Goal: Task Accomplishment & Management: Manage account settings

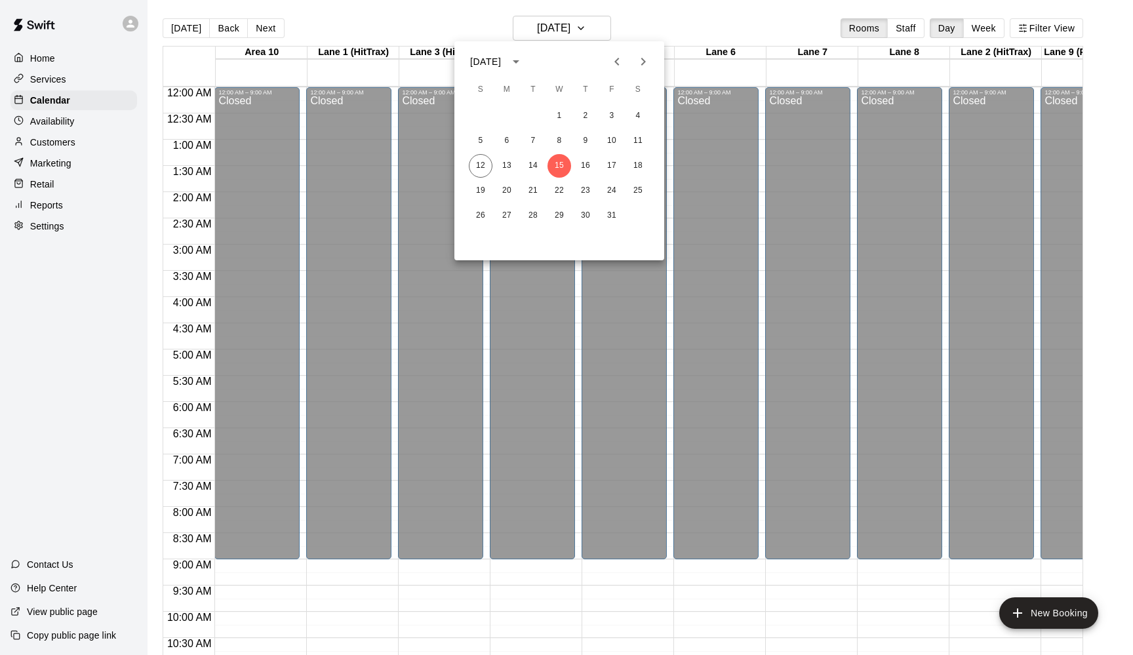
scroll to position [677, 51]
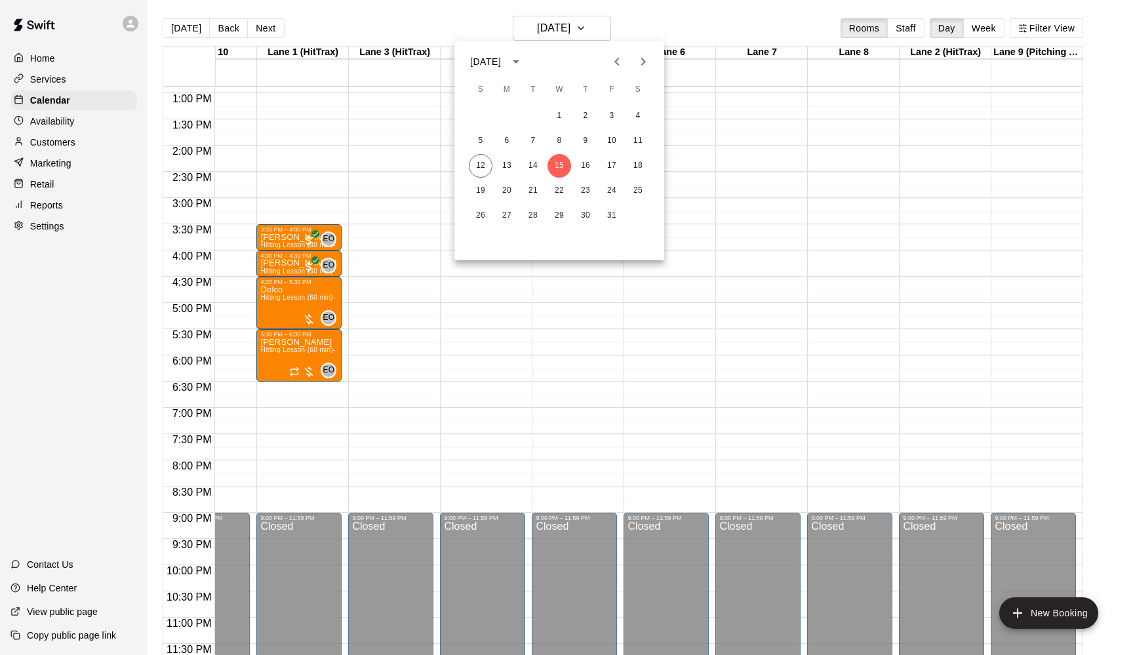
click at [607, 26] on div at bounding box center [566, 327] width 1133 height 655
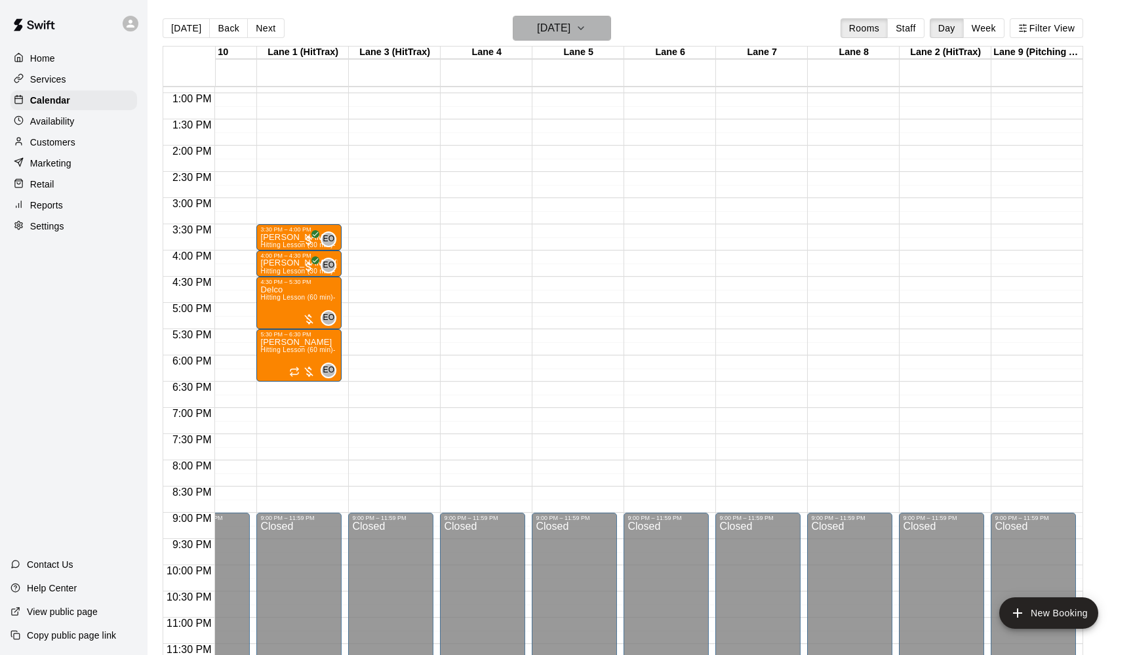
click at [586, 26] on icon "button" at bounding box center [581, 28] width 10 height 16
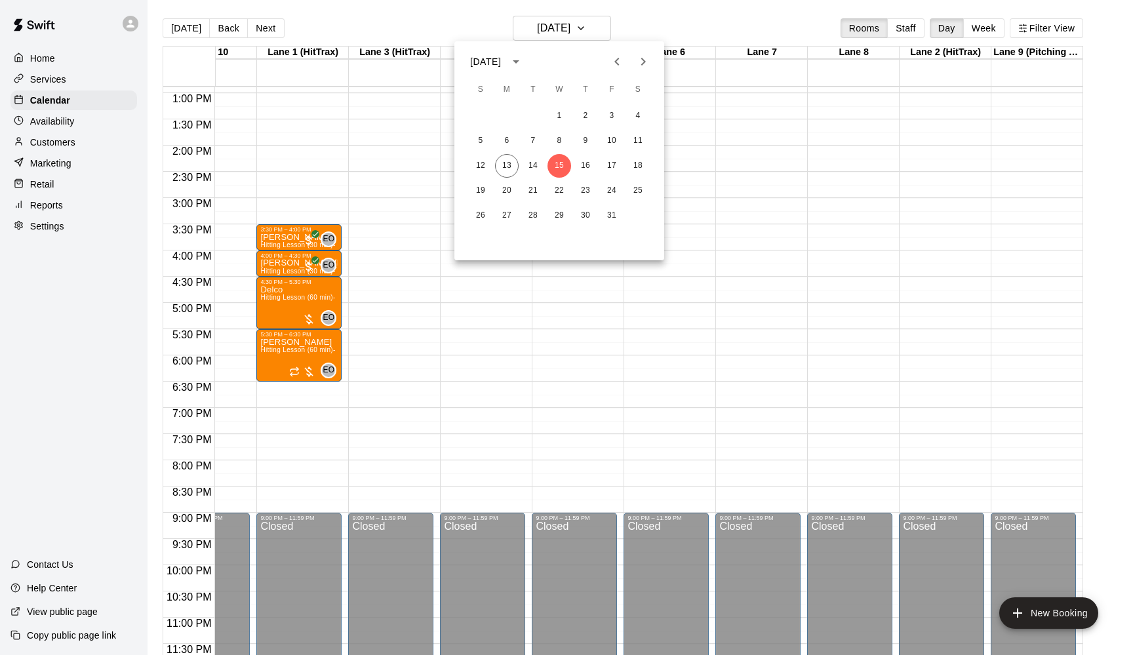
click at [607, 26] on div at bounding box center [566, 327] width 1133 height 655
click at [586, 26] on icon "button" at bounding box center [581, 28] width 10 height 16
click at [531, 159] on button "14" at bounding box center [533, 166] width 24 height 24
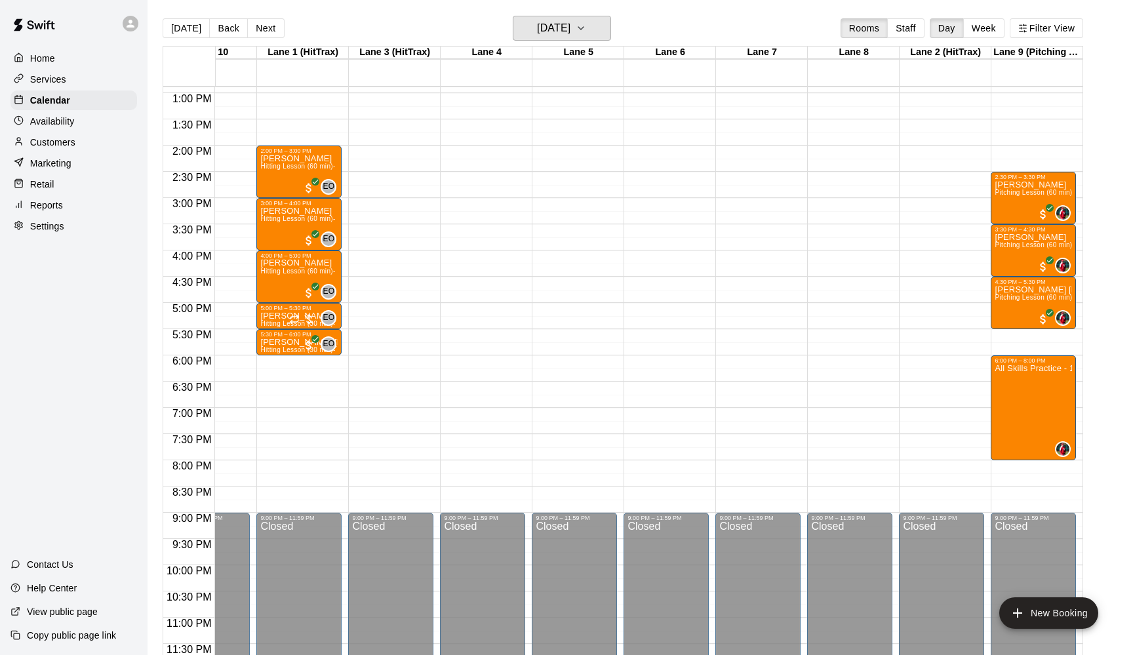
scroll to position [0, 0]
click at [586, 24] on icon "button" at bounding box center [581, 28] width 10 height 16
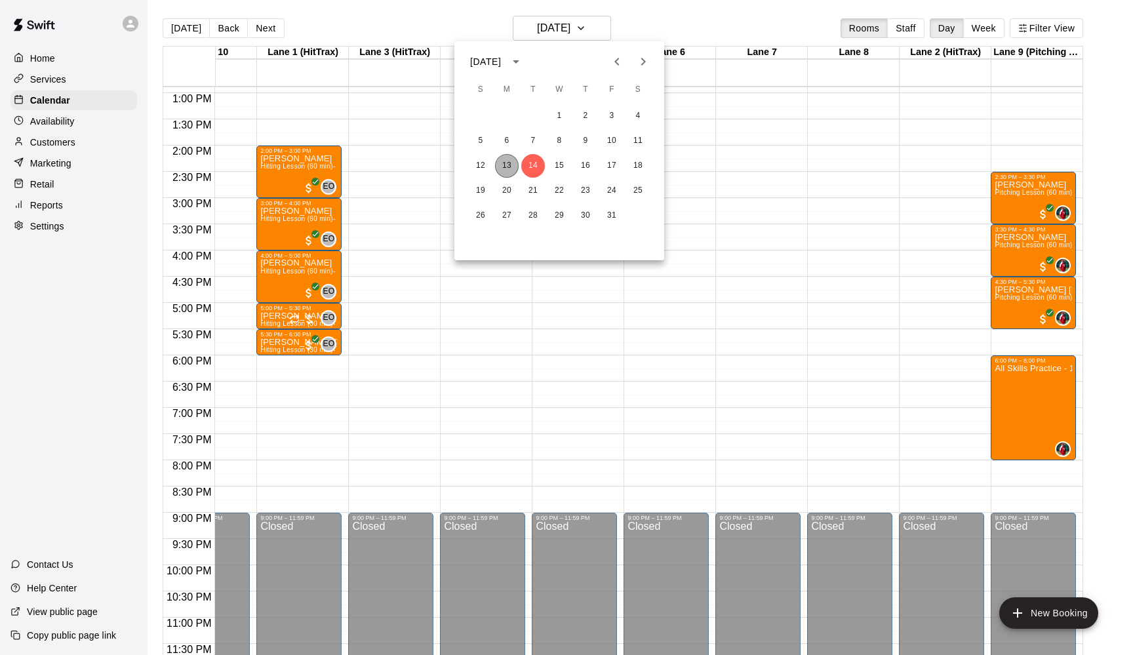
click at [506, 160] on button "13" at bounding box center [507, 166] width 24 height 24
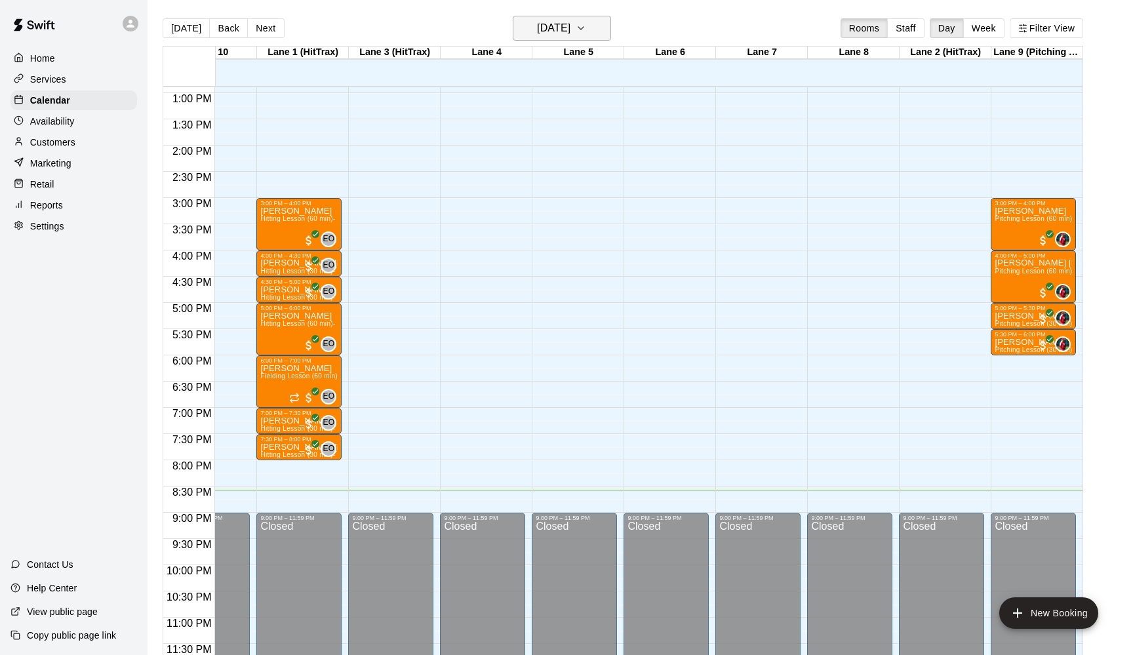
click at [586, 23] on icon "button" at bounding box center [581, 28] width 10 height 16
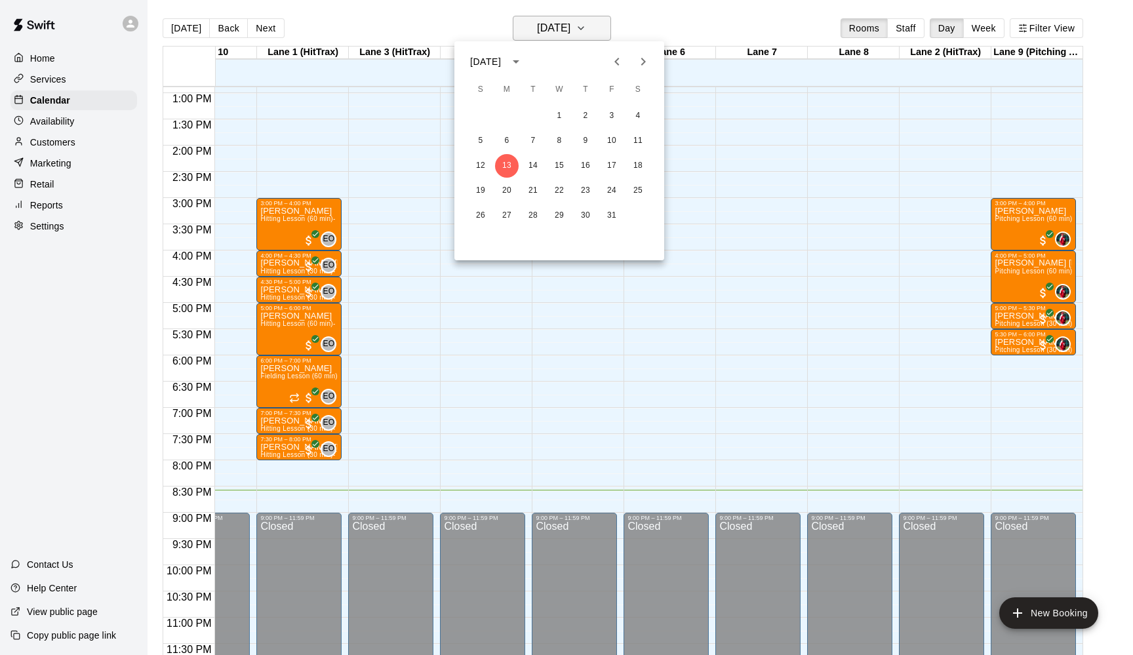
click at [598, 23] on div at bounding box center [566, 327] width 1133 height 655
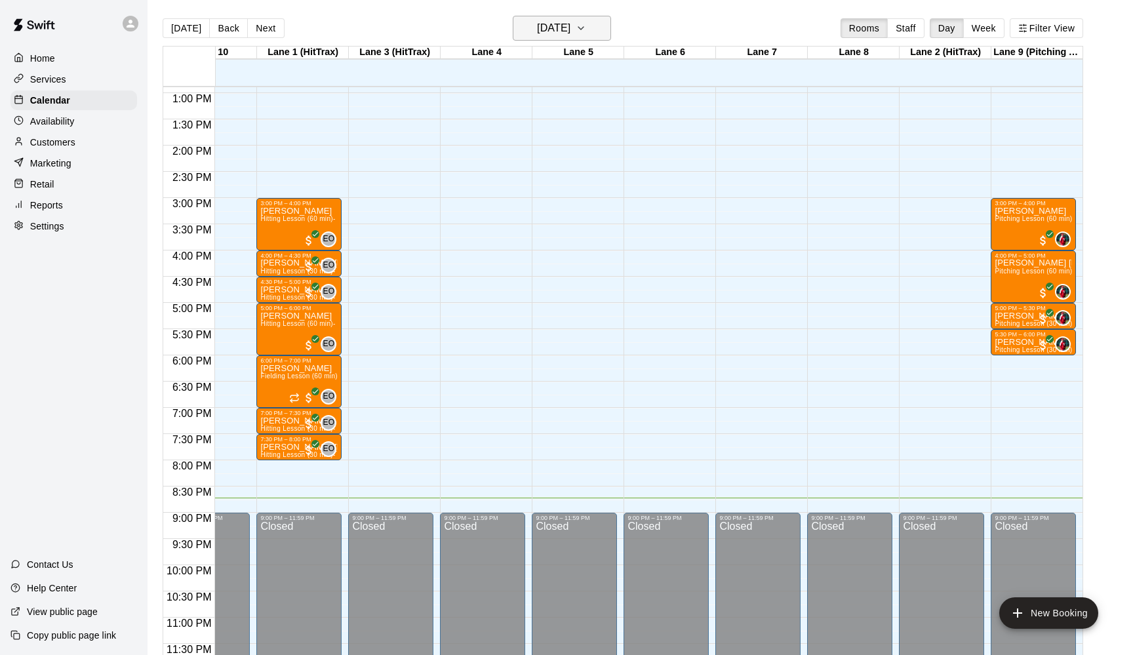
click at [586, 24] on icon "button" at bounding box center [581, 28] width 10 height 16
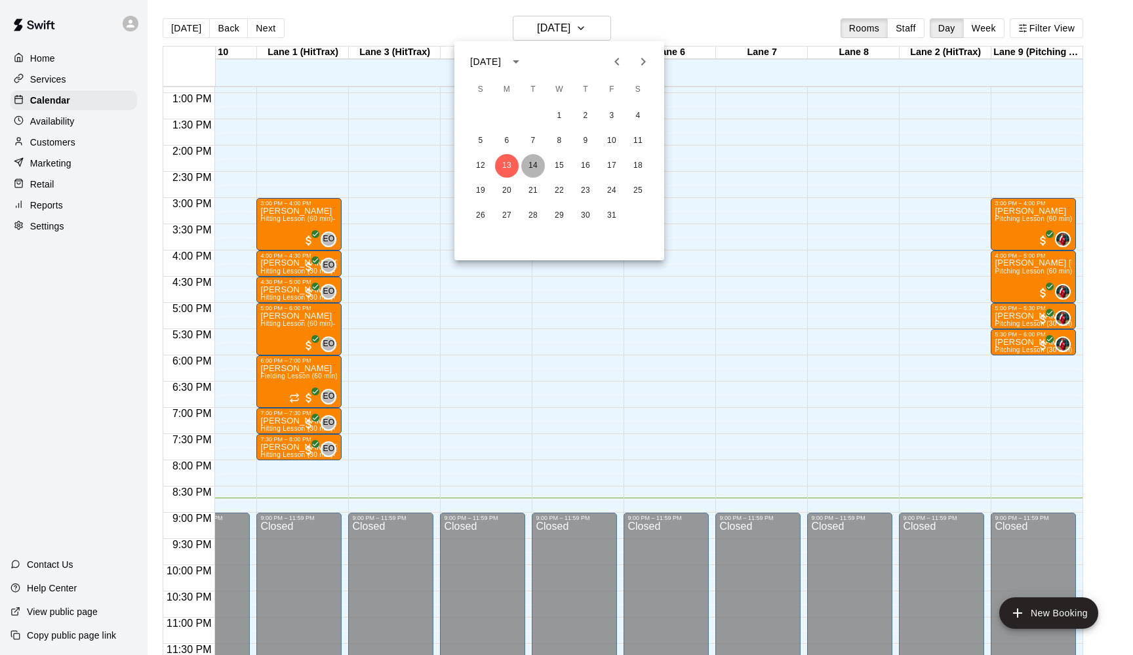
click at [531, 159] on button "14" at bounding box center [533, 166] width 24 height 24
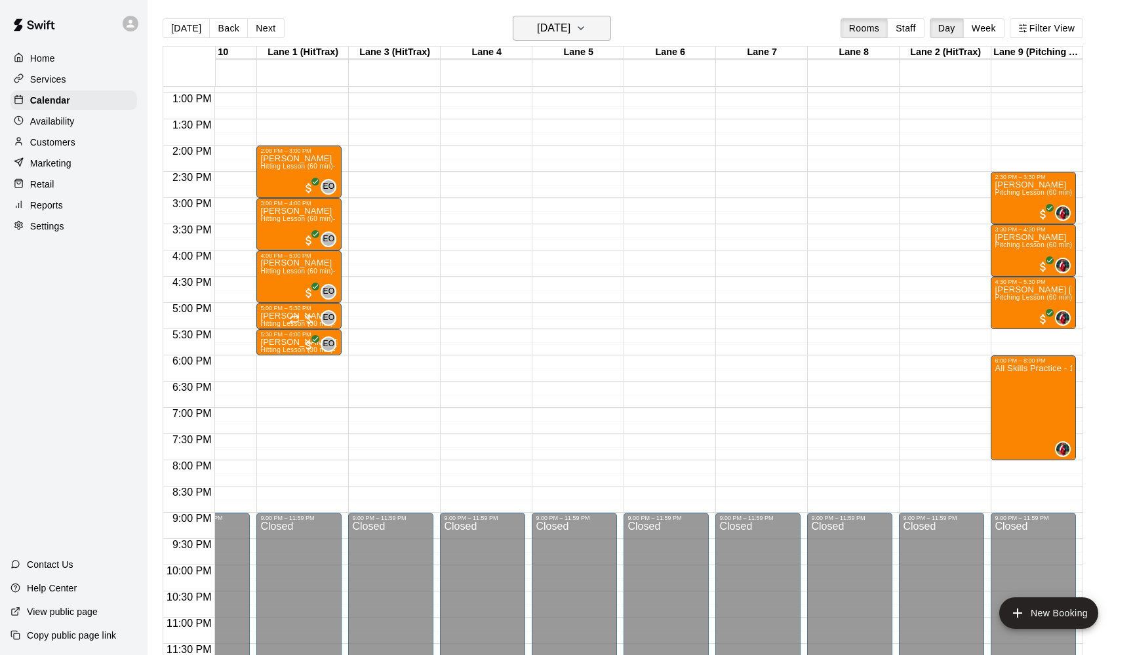
click at [586, 28] on icon "button" at bounding box center [581, 28] width 10 height 16
click at [558, 160] on button "15" at bounding box center [560, 166] width 24 height 24
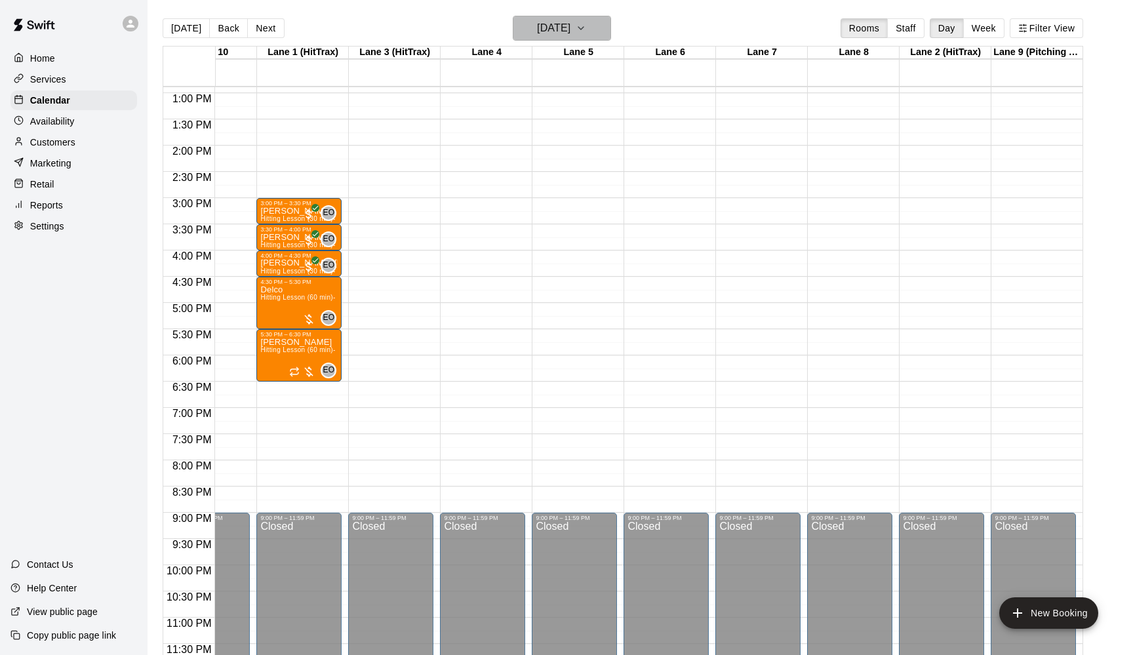
click at [586, 23] on icon "button" at bounding box center [581, 28] width 10 height 16
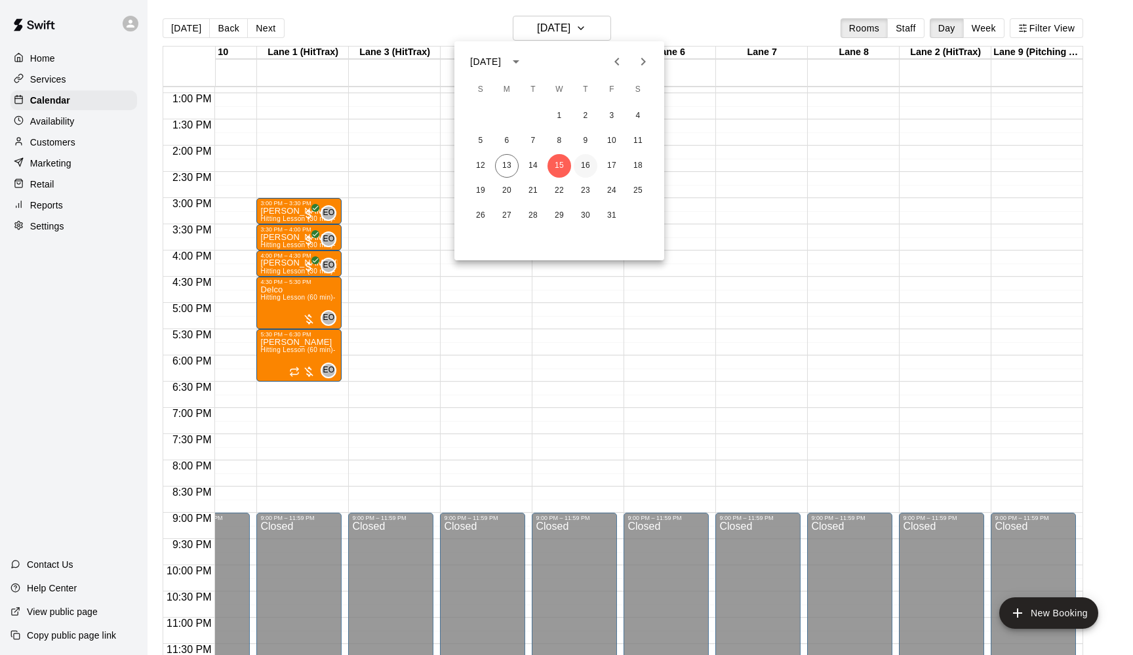
click at [584, 159] on button "16" at bounding box center [586, 166] width 24 height 24
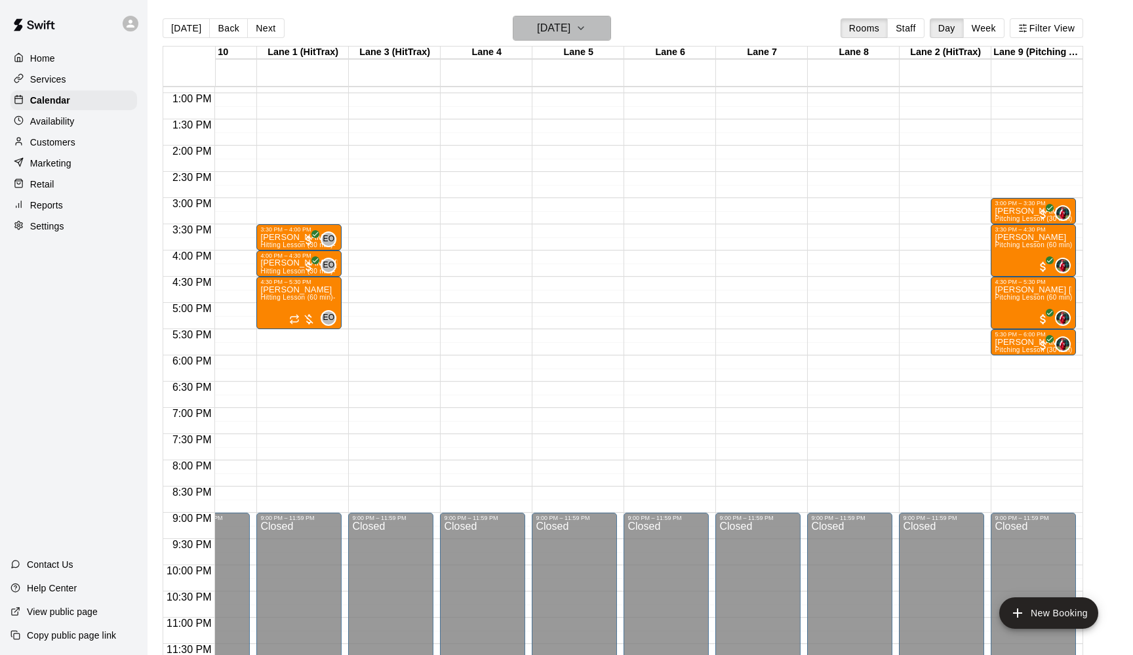
click at [586, 31] on icon "button" at bounding box center [581, 28] width 10 height 16
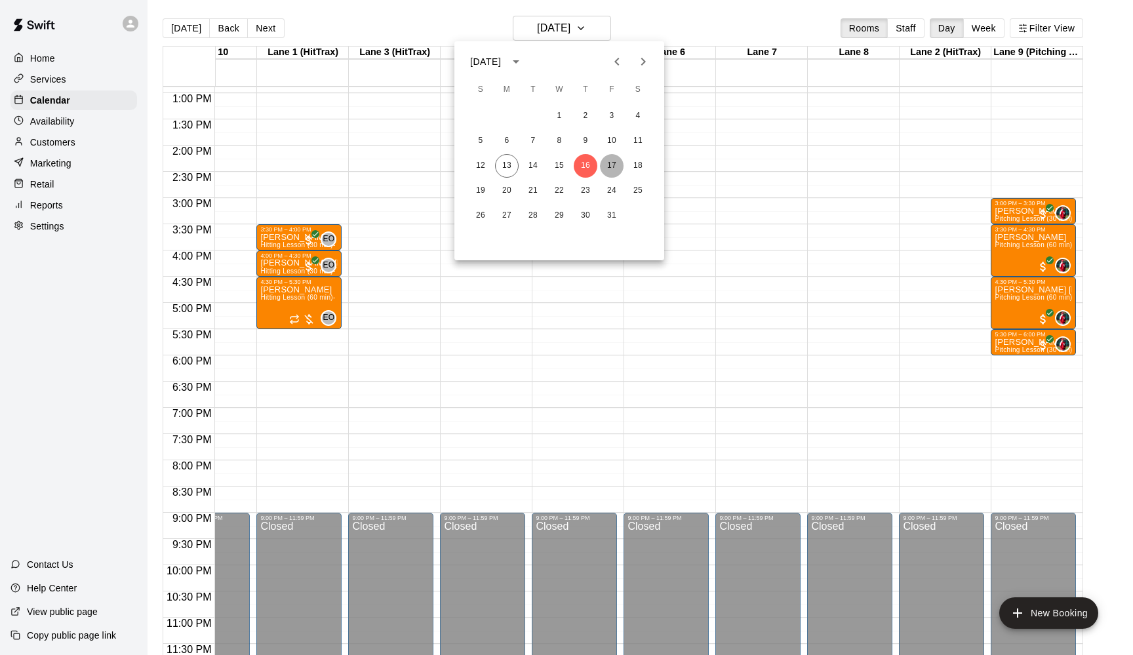
click at [609, 162] on button "17" at bounding box center [612, 166] width 24 height 24
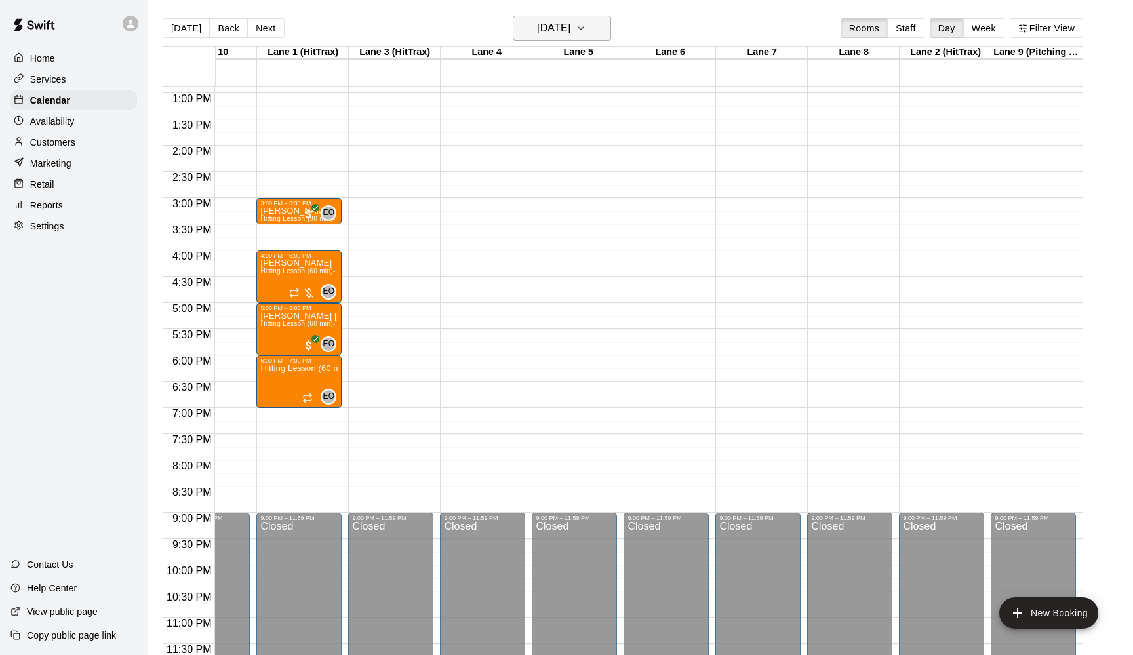
click at [586, 22] on icon "button" at bounding box center [581, 28] width 10 height 16
click at [584, 160] on button "16" at bounding box center [586, 166] width 24 height 24
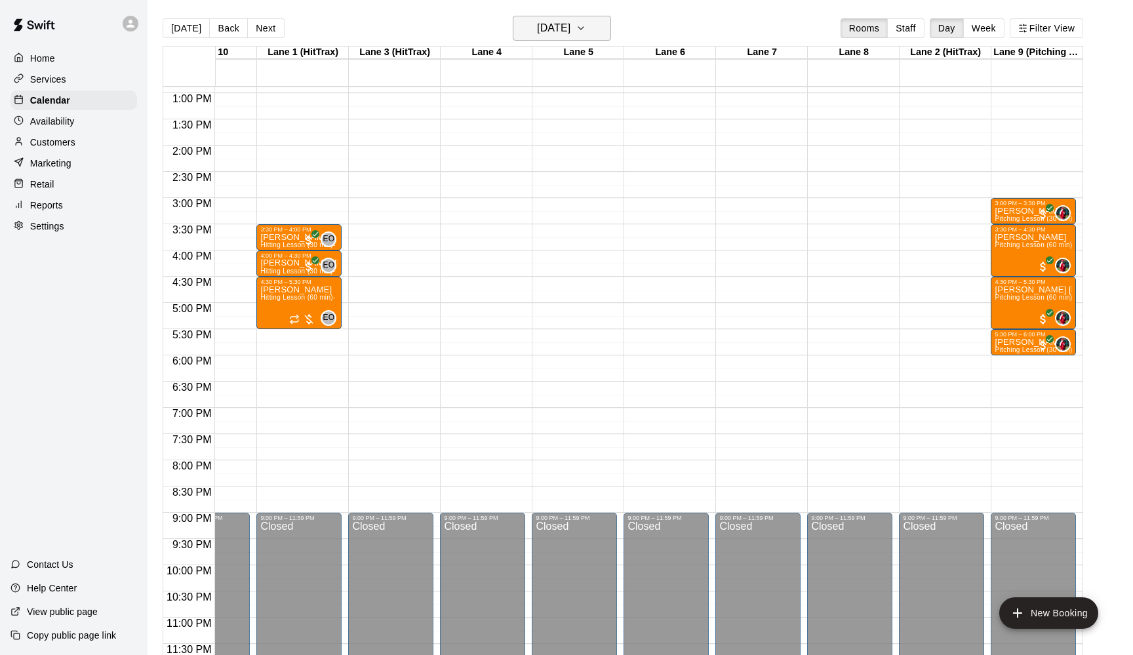
click at [586, 24] on icon "button" at bounding box center [581, 28] width 10 height 16
click at [559, 158] on button "15" at bounding box center [560, 166] width 24 height 24
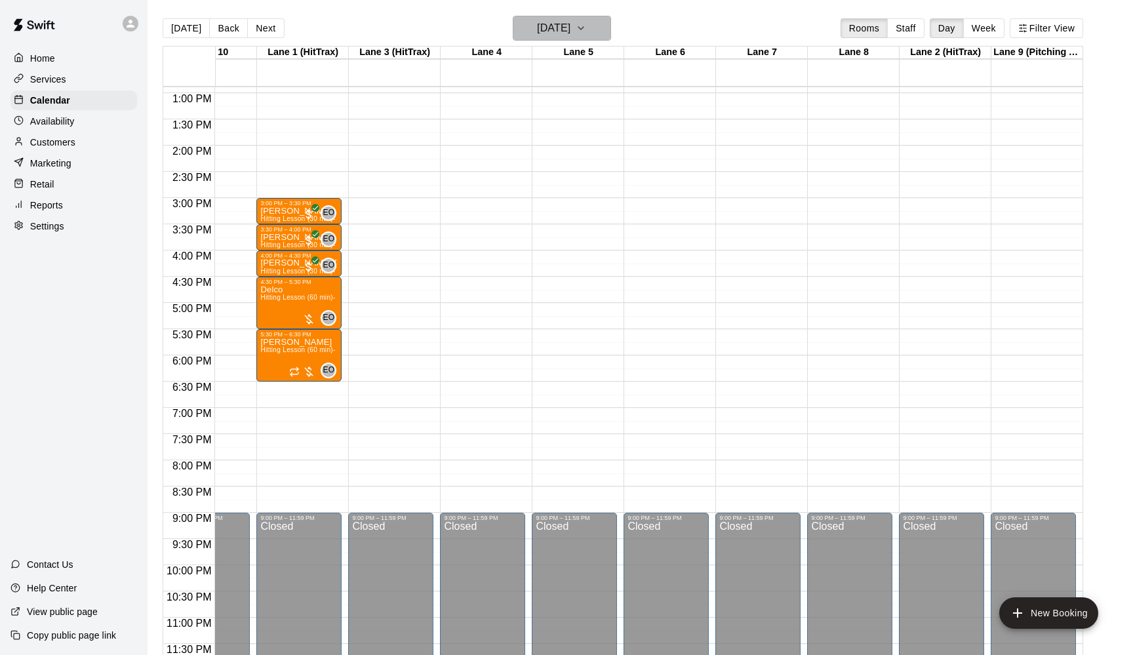
click at [586, 31] on icon "button" at bounding box center [581, 28] width 10 height 16
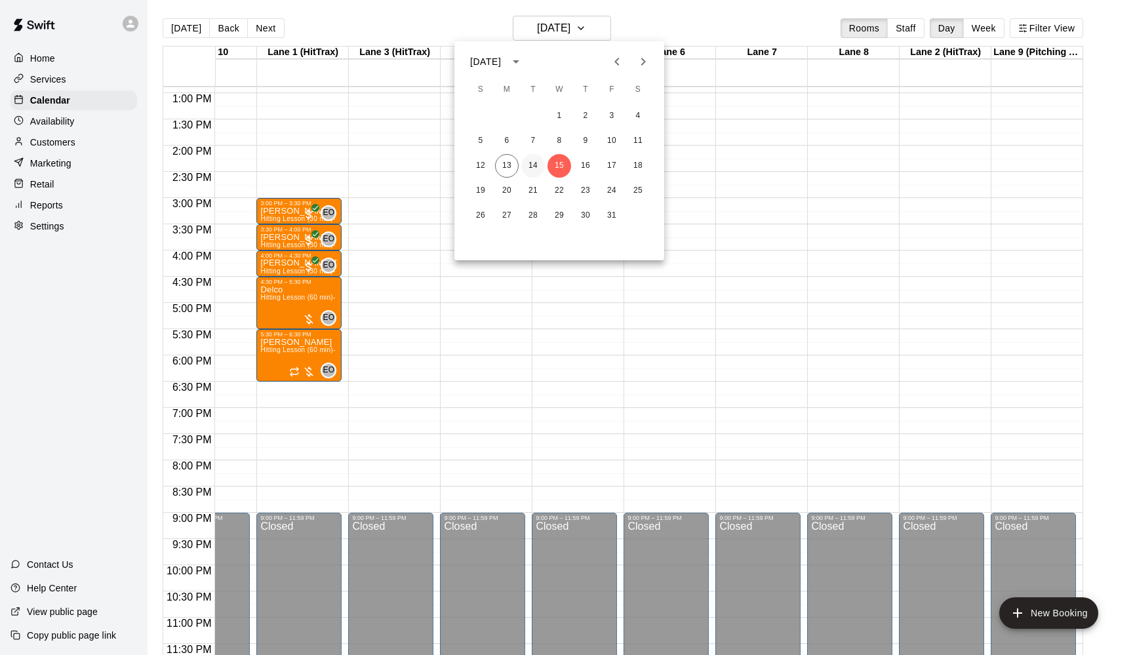
click at [531, 160] on button "14" at bounding box center [533, 166] width 24 height 24
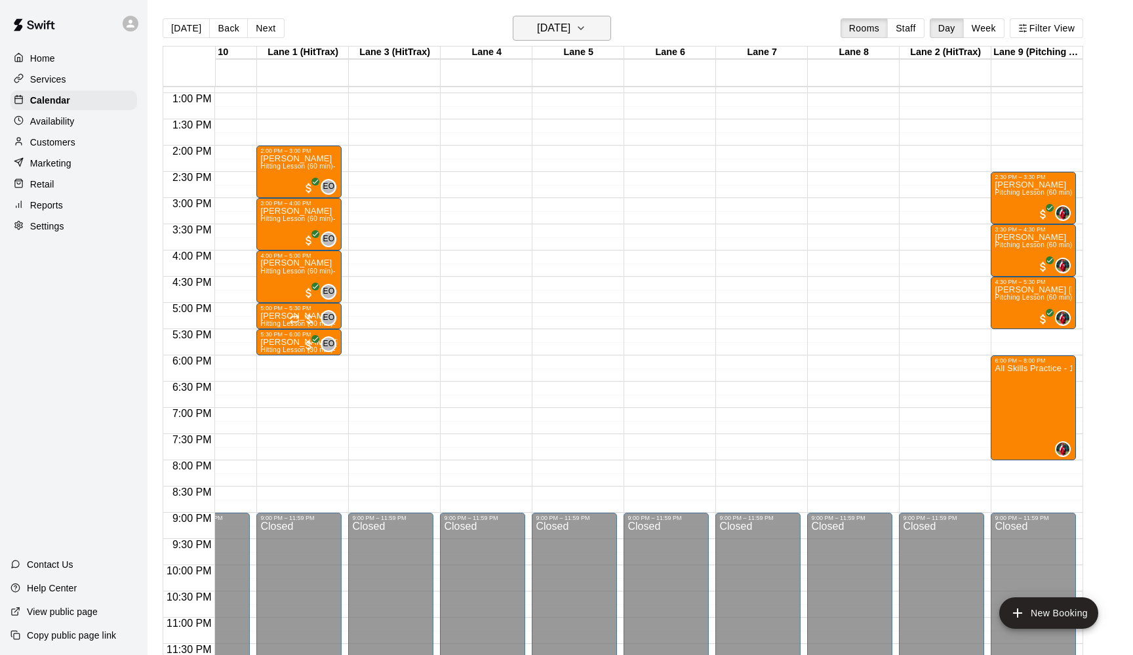
click at [586, 24] on icon "button" at bounding box center [581, 28] width 10 height 16
click at [505, 159] on button "13" at bounding box center [507, 166] width 24 height 24
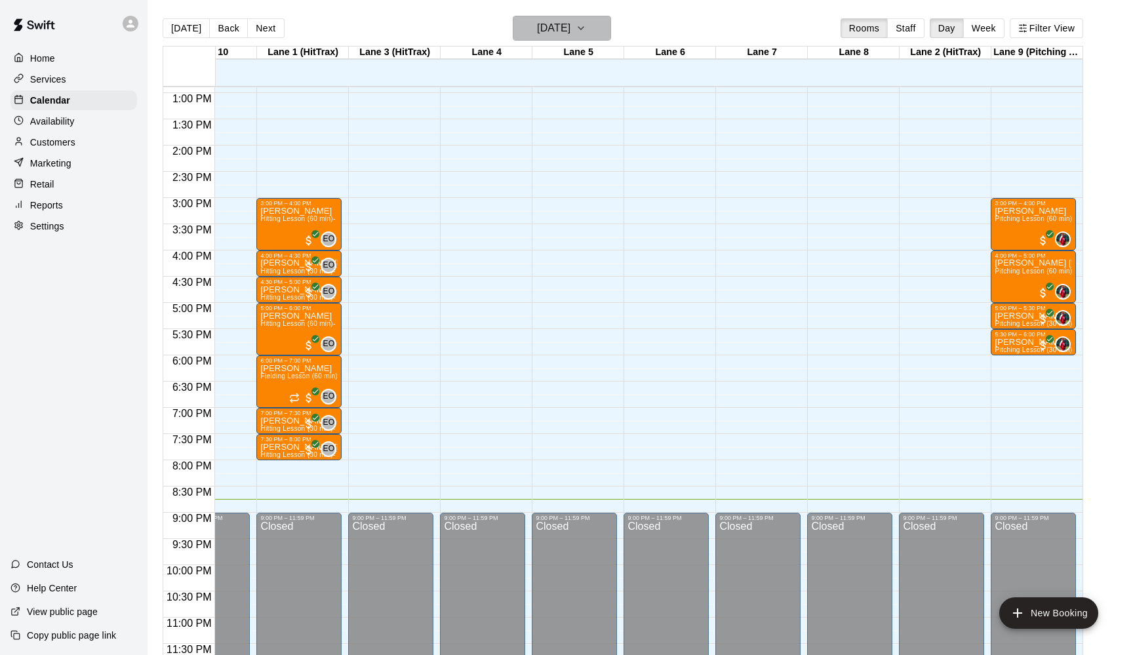
click at [584, 29] on icon "button" at bounding box center [580, 28] width 5 height 3
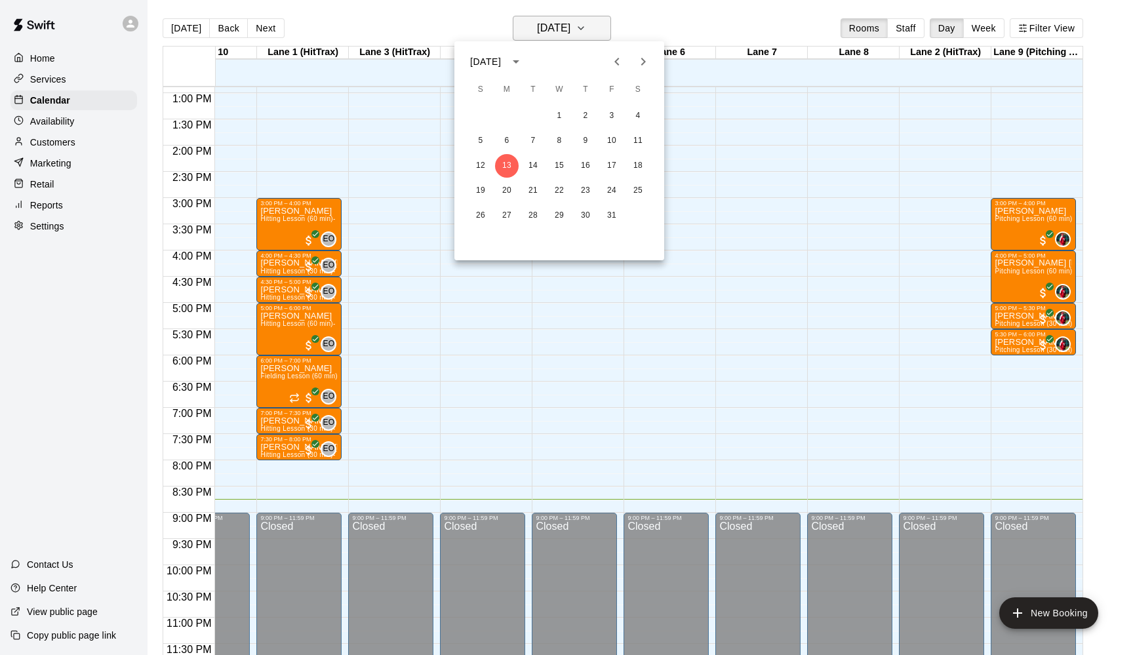
click at [599, 29] on div at bounding box center [566, 327] width 1133 height 655
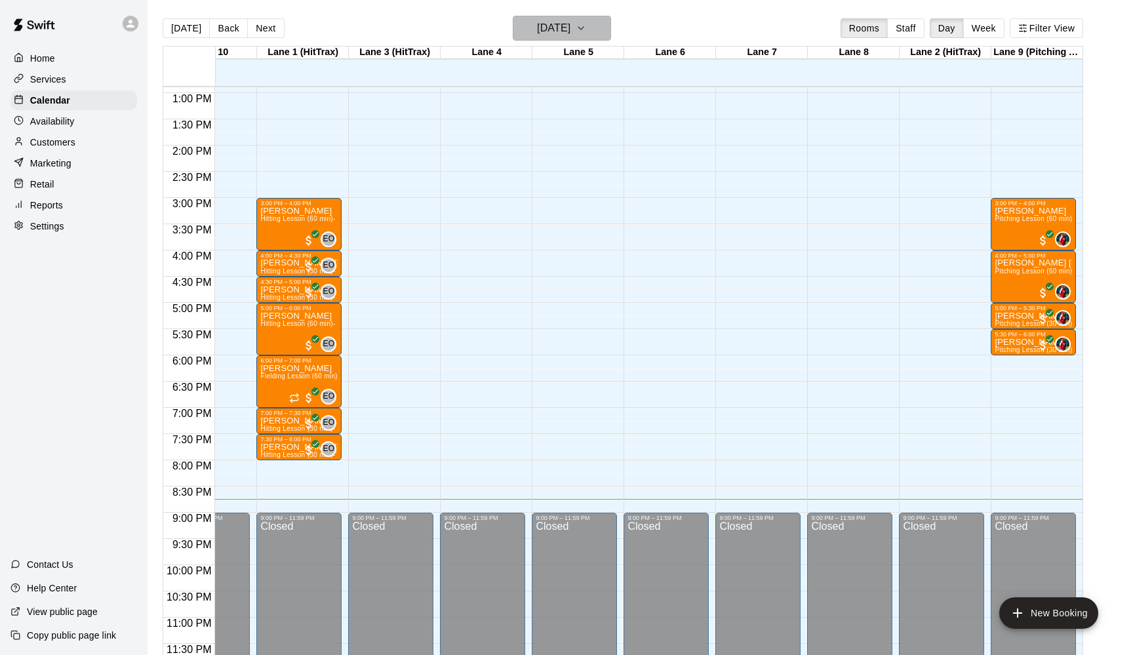
click at [586, 28] on icon "button" at bounding box center [581, 28] width 10 height 16
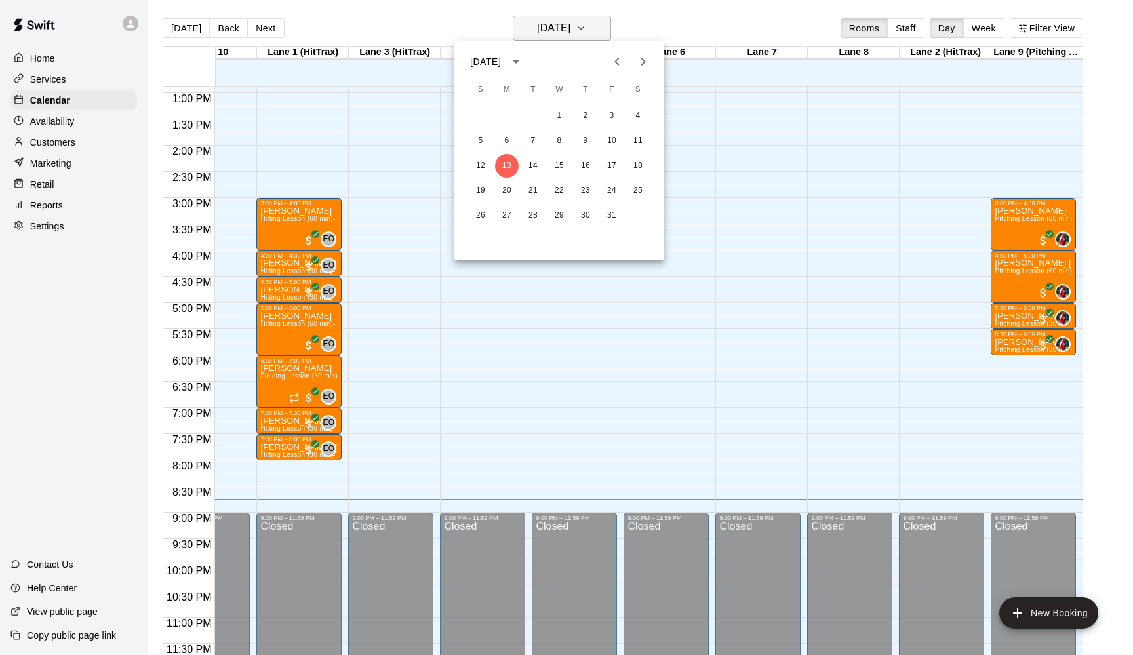
click at [599, 28] on div at bounding box center [566, 327] width 1133 height 655
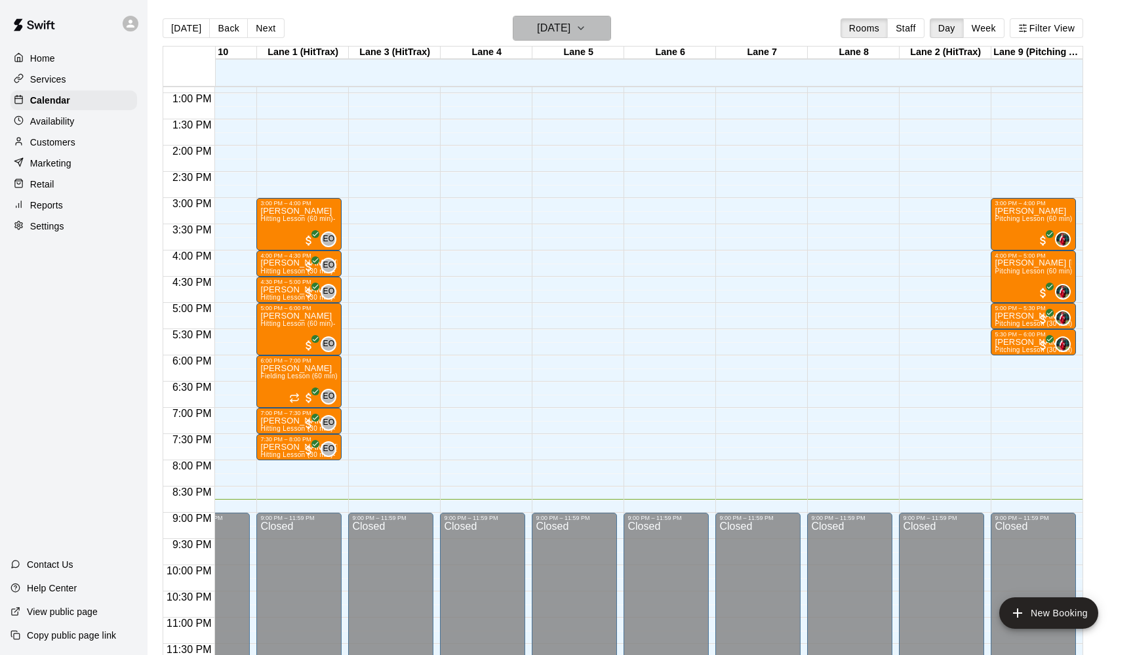
click at [586, 24] on icon "button" at bounding box center [581, 28] width 10 height 16
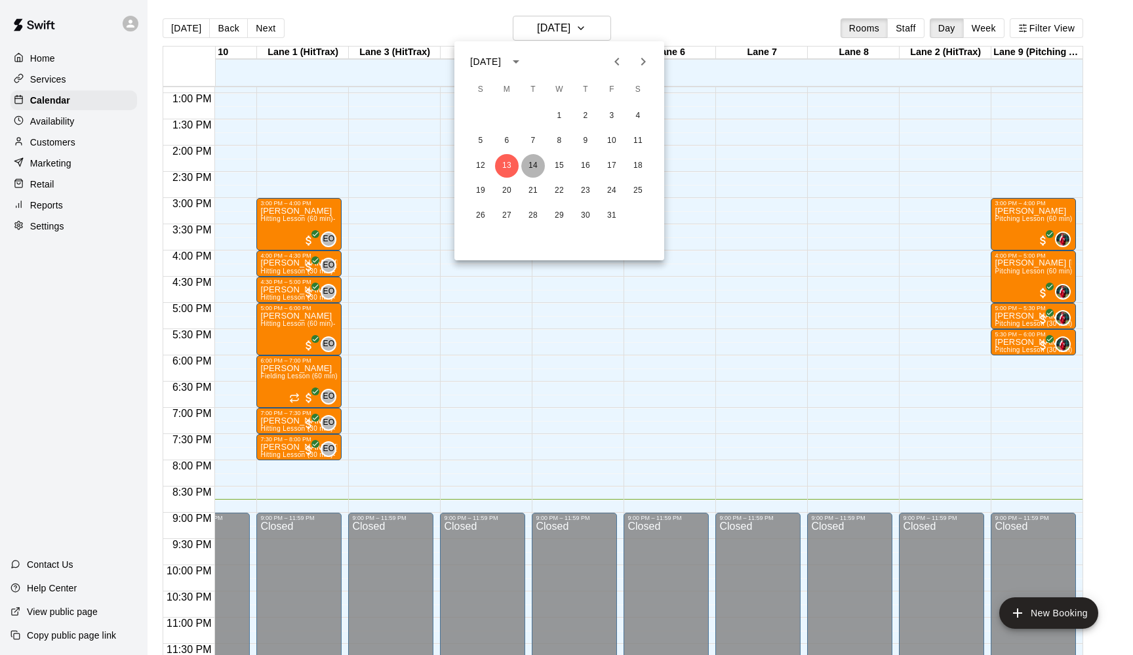
click at [532, 159] on button "14" at bounding box center [533, 166] width 24 height 24
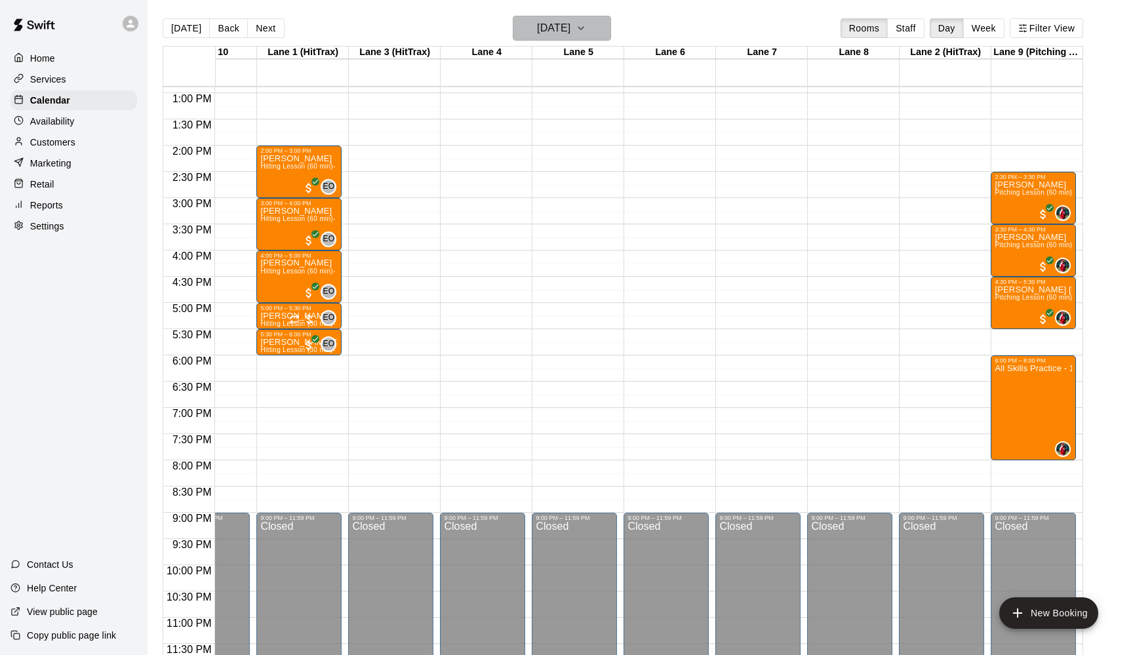
click at [586, 27] on icon "button" at bounding box center [581, 28] width 10 height 16
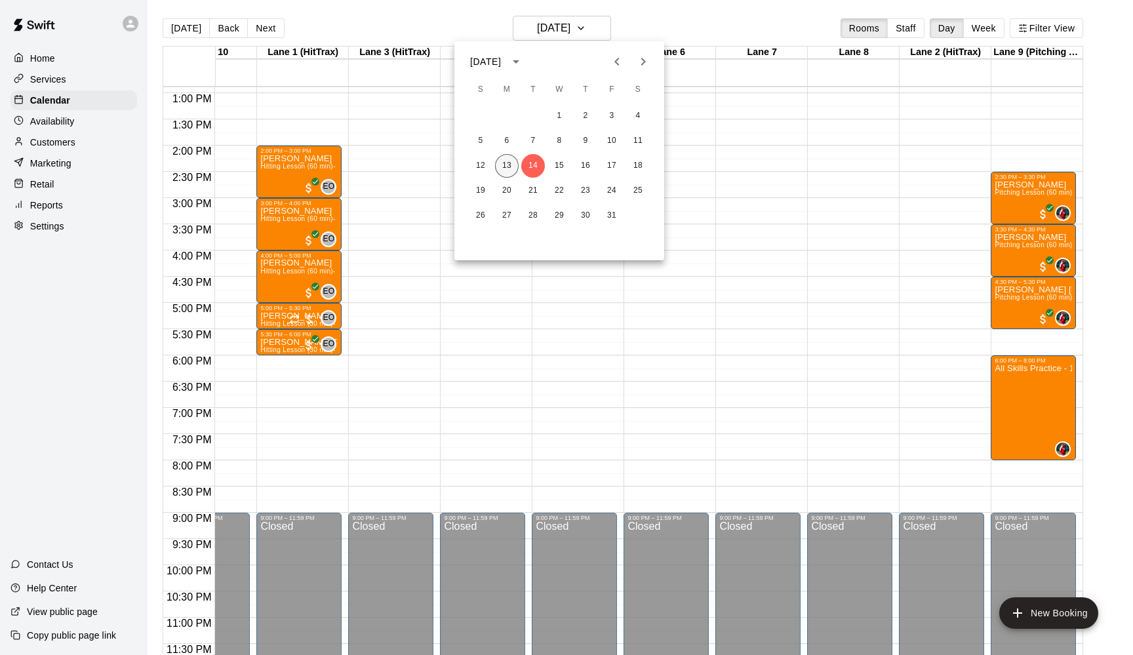
click at [506, 160] on button "13" at bounding box center [507, 166] width 24 height 24
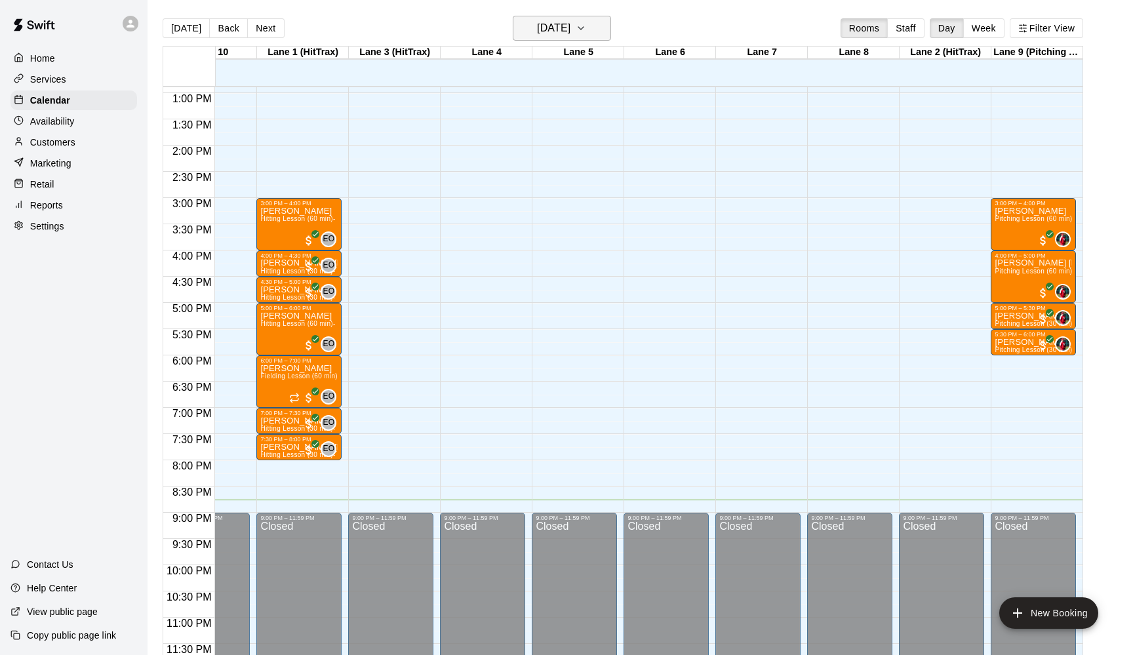
click at [586, 24] on icon "button" at bounding box center [581, 28] width 10 height 16
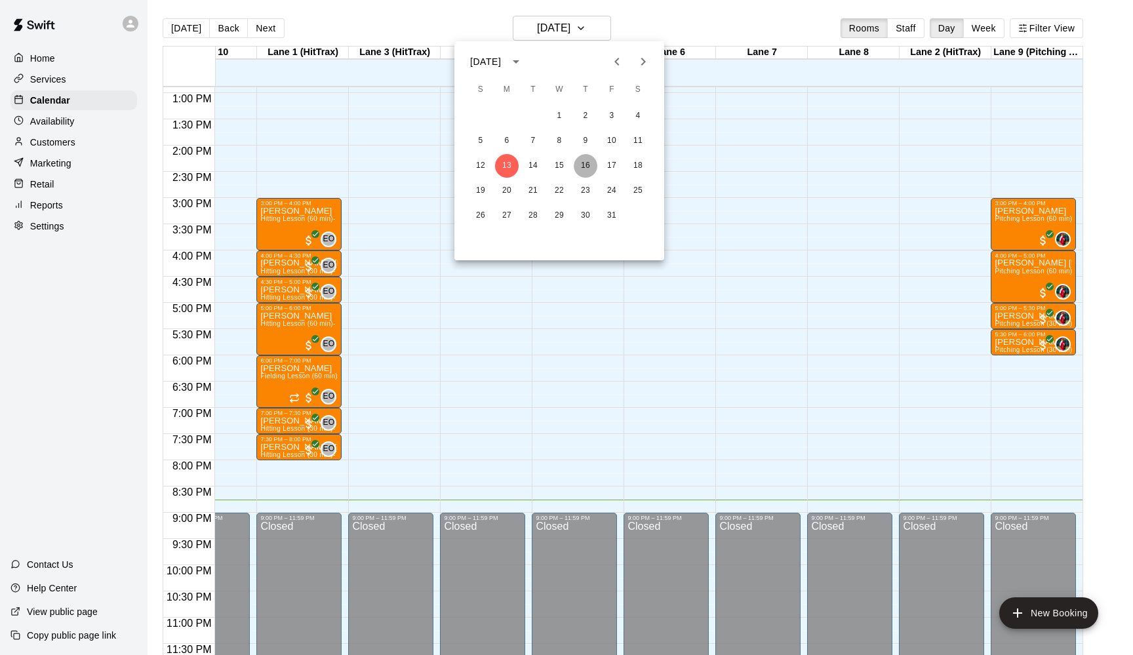
click at [585, 160] on button "16" at bounding box center [586, 166] width 24 height 24
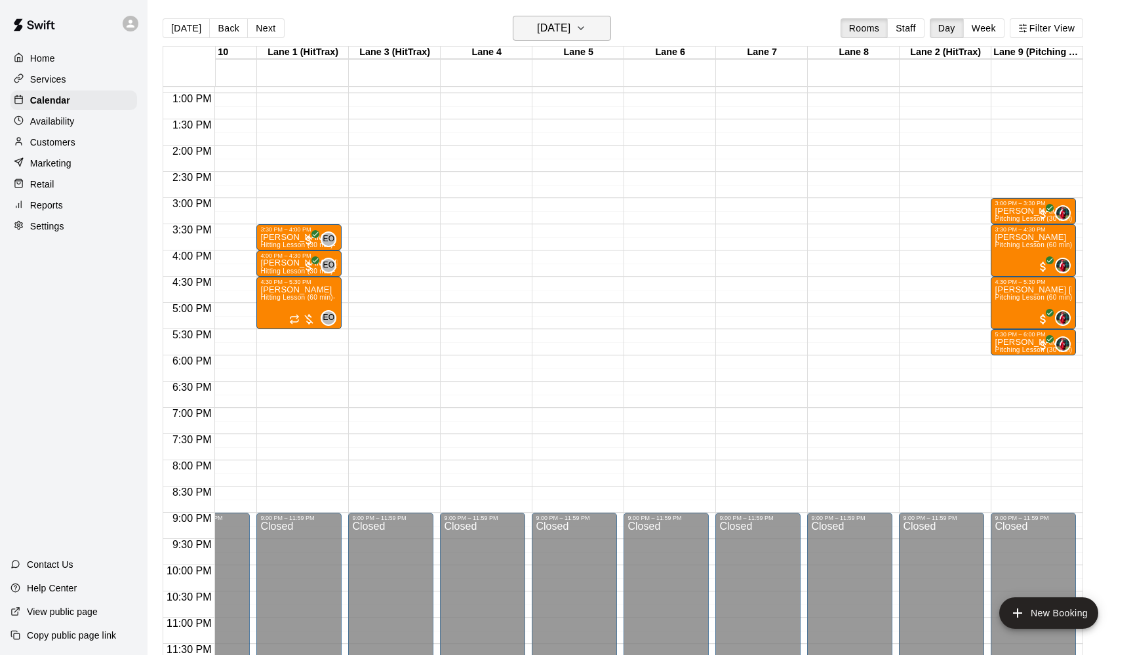
click at [586, 24] on icon "button" at bounding box center [581, 28] width 10 height 16
click at [562, 158] on button "15" at bounding box center [560, 166] width 24 height 24
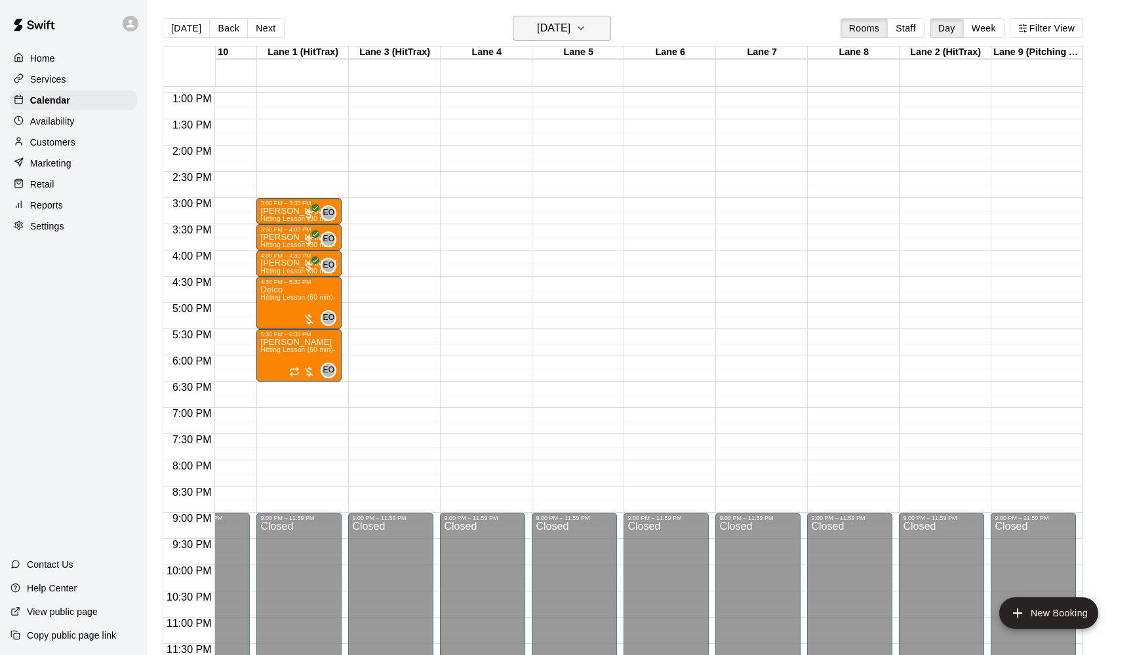
click at [599, 28] on button "[DATE]" at bounding box center [562, 28] width 98 height 25
click at [533, 159] on button "14" at bounding box center [533, 166] width 24 height 24
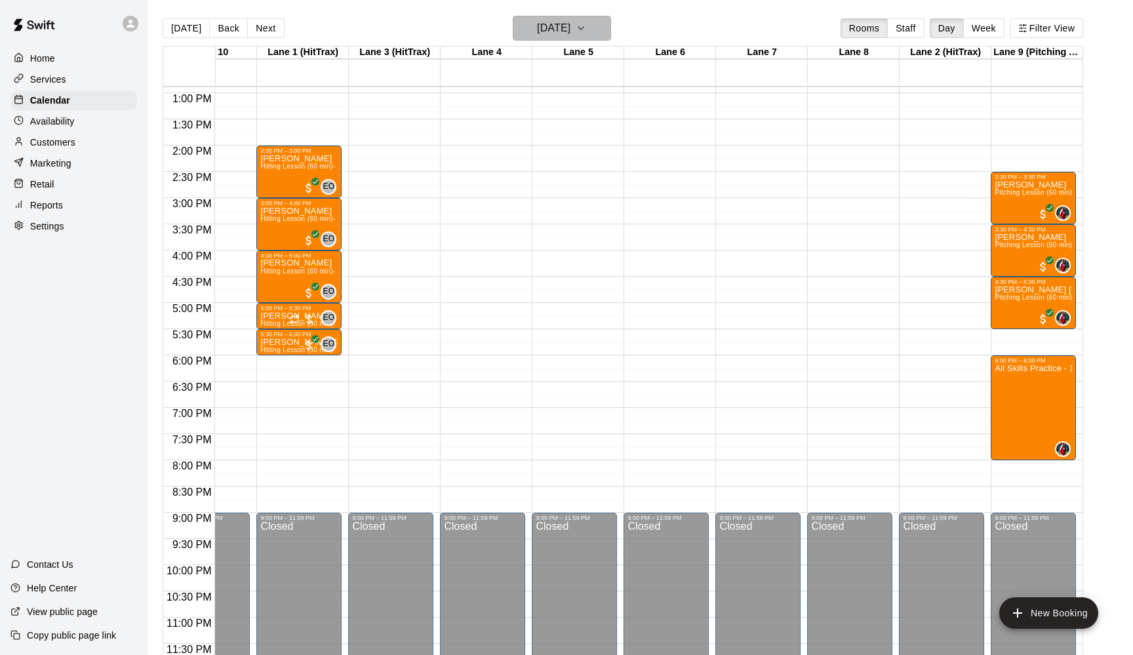
click at [586, 29] on icon "button" at bounding box center [581, 28] width 10 height 16
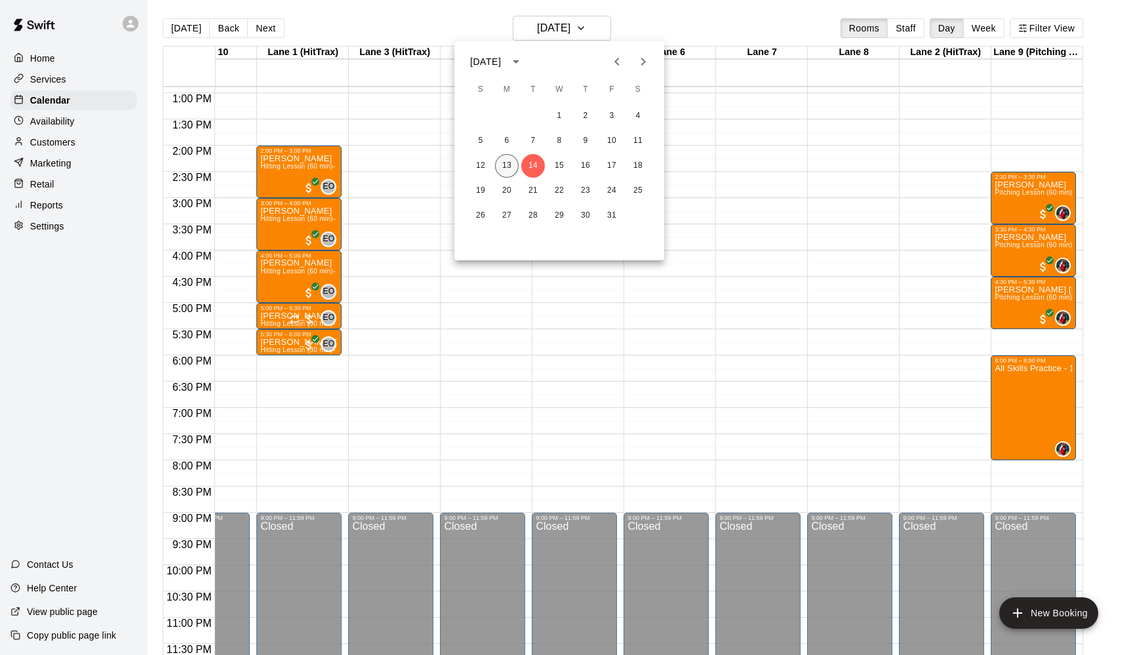
click at [505, 160] on button "13" at bounding box center [507, 166] width 24 height 24
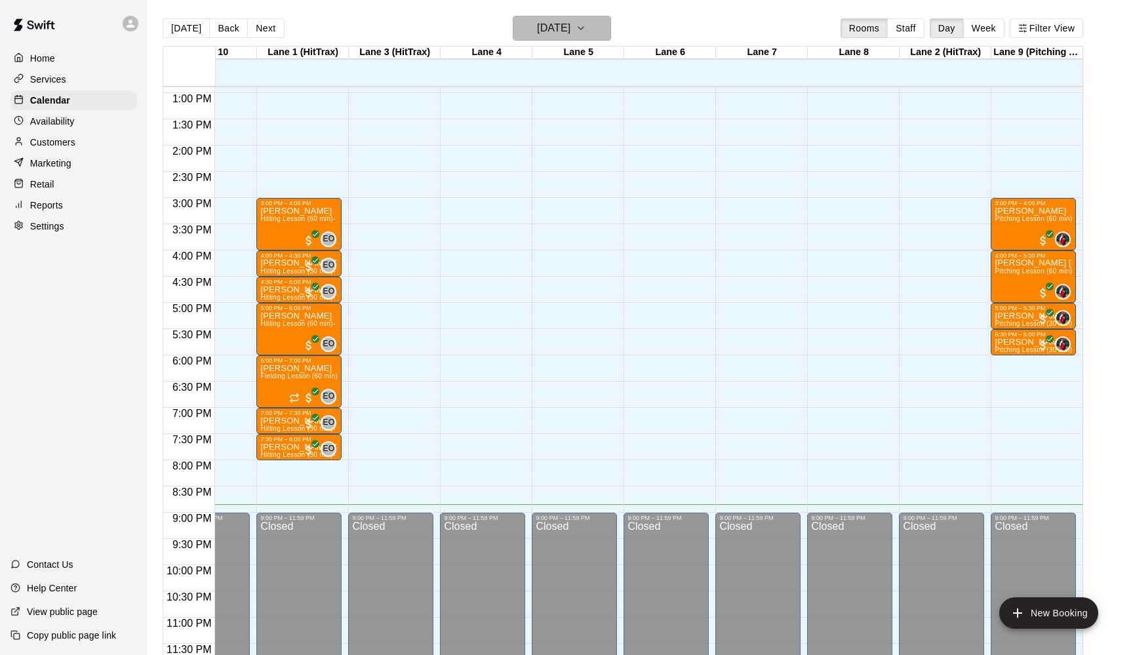
click at [586, 24] on icon "button" at bounding box center [581, 28] width 10 height 16
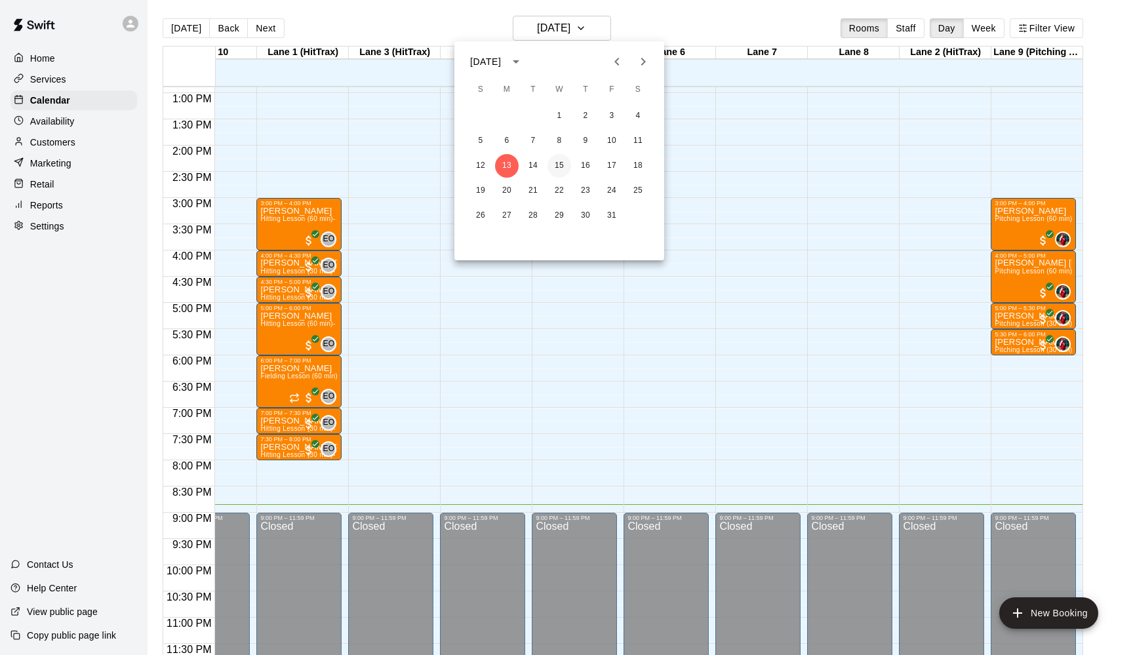
click at [557, 159] on button "15" at bounding box center [560, 166] width 24 height 24
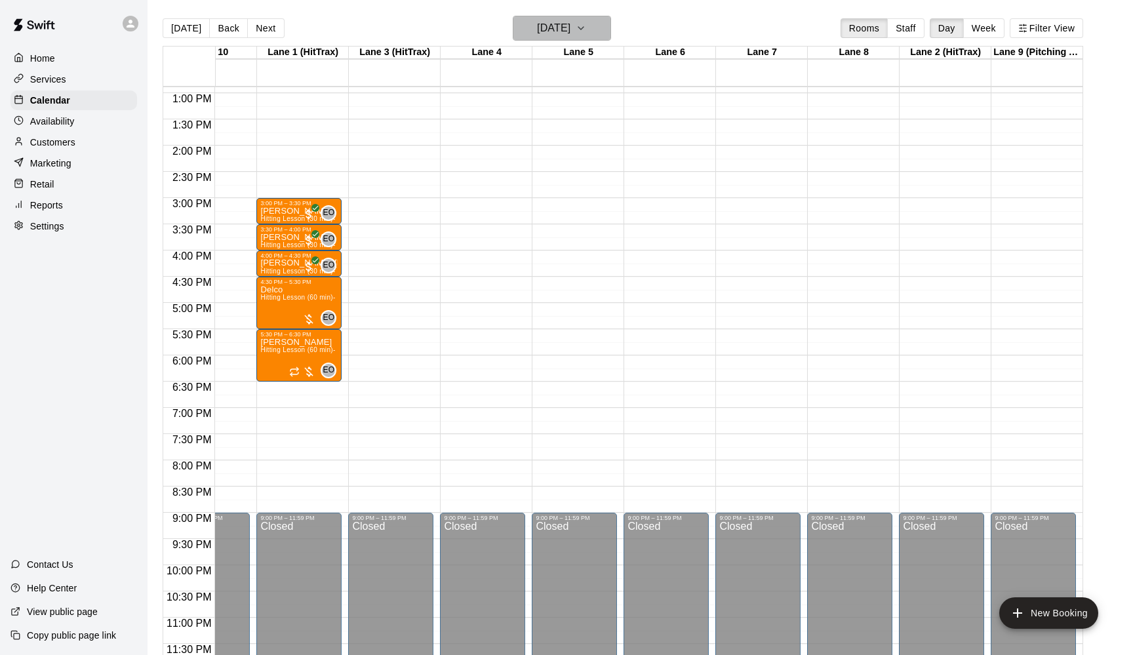
click at [586, 23] on icon "button" at bounding box center [581, 28] width 10 height 16
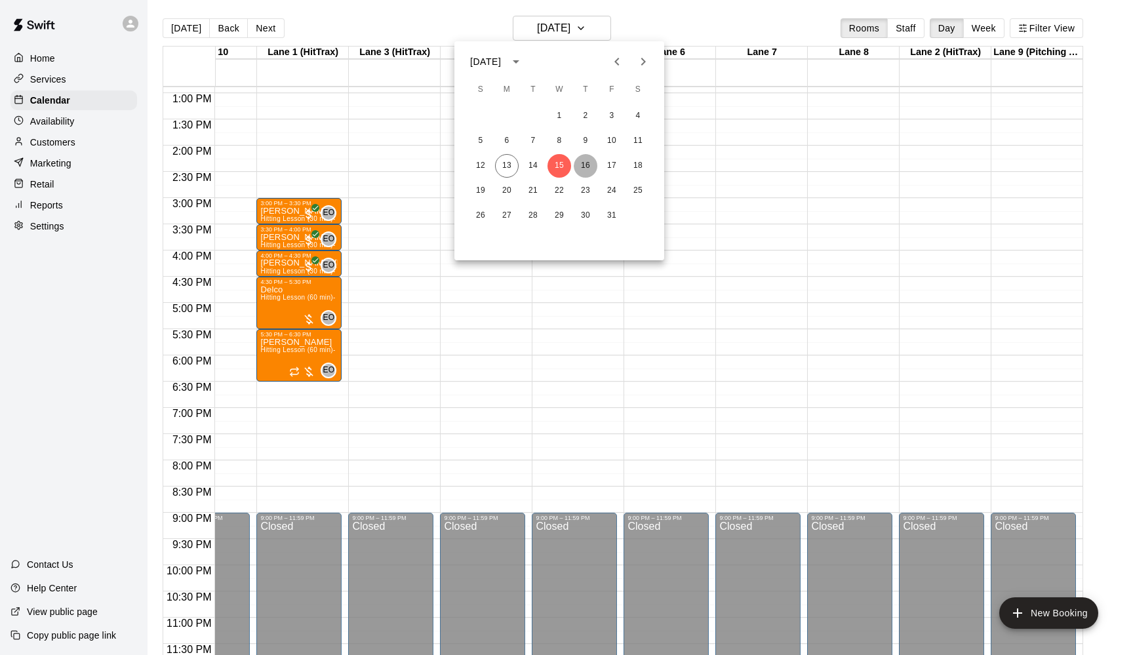
click at [584, 159] on button "16" at bounding box center [586, 166] width 24 height 24
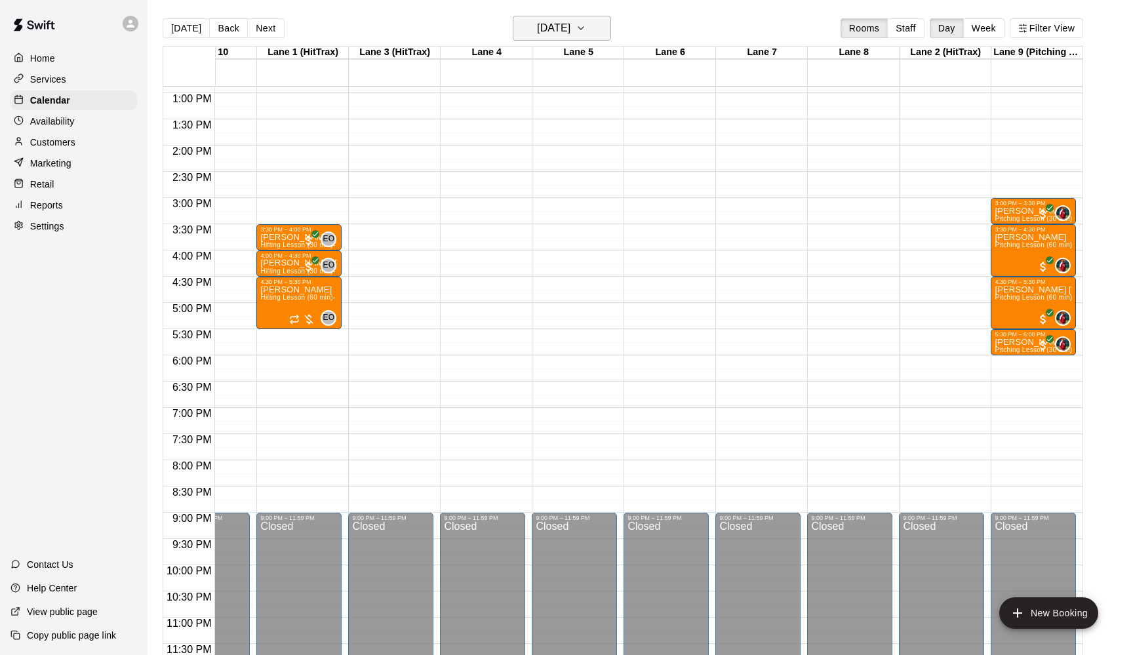
click at [584, 30] on icon "button" at bounding box center [580, 28] width 5 height 3
click at [610, 159] on button "17" at bounding box center [612, 166] width 24 height 24
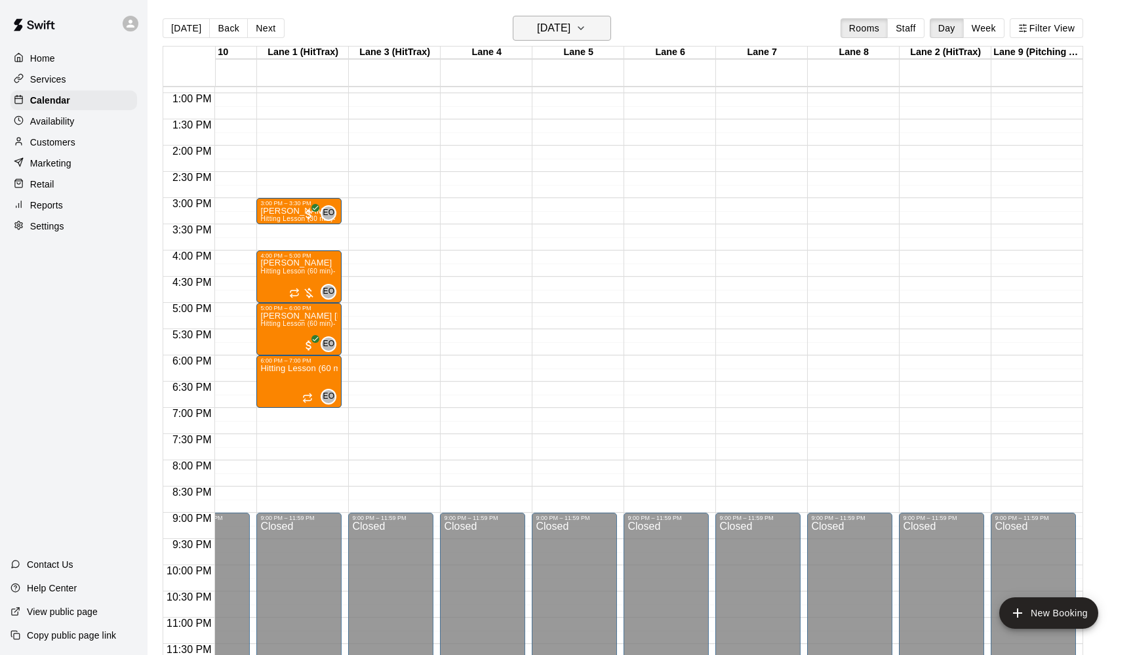
click at [586, 33] on icon "button" at bounding box center [581, 28] width 10 height 16
click at [584, 157] on button "16" at bounding box center [586, 166] width 24 height 24
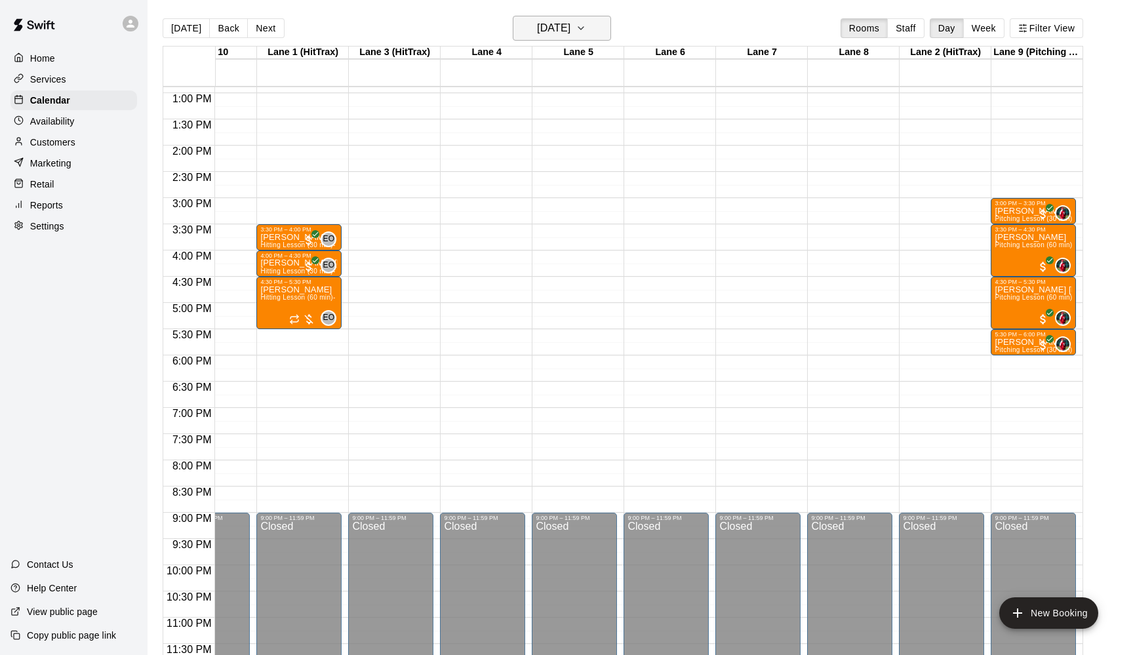
click at [586, 30] on icon "button" at bounding box center [581, 28] width 10 height 16
click at [557, 167] on button "15" at bounding box center [560, 166] width 24 height 24
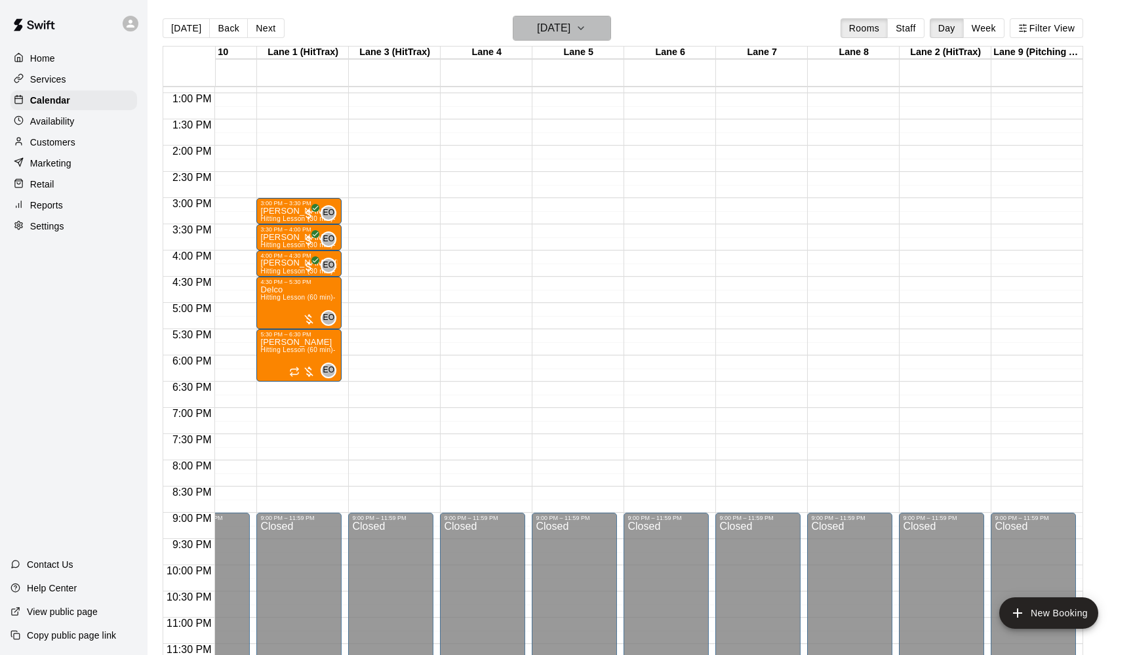
click at [586, 29] on icon "button" at bounding box center [581, 28] width 10 height 16
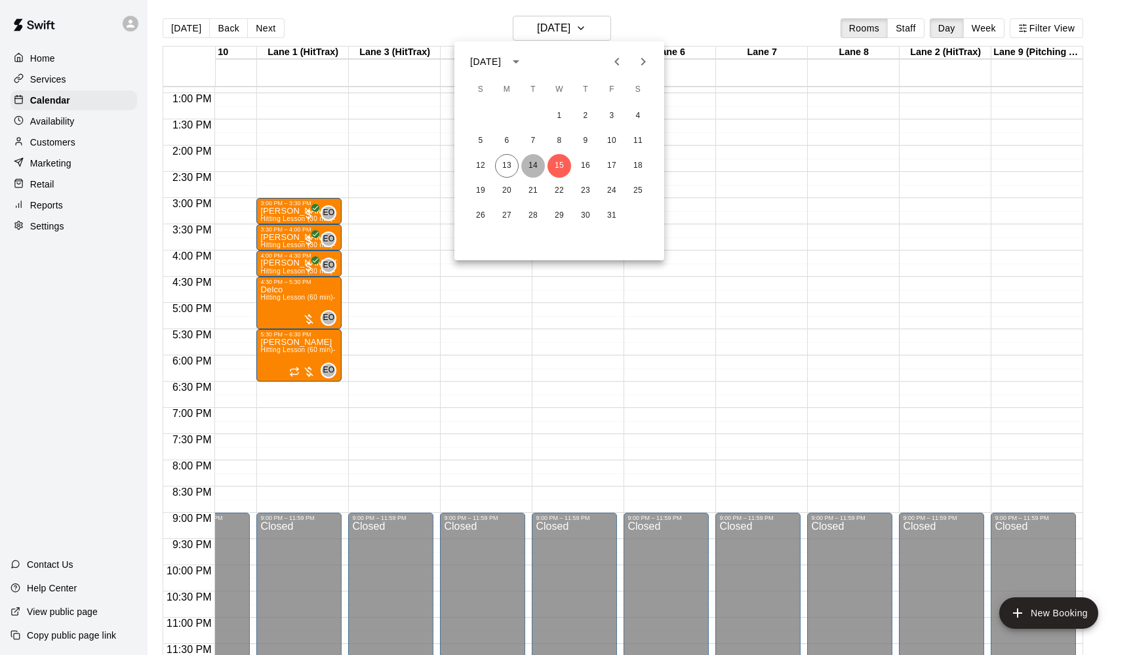
click at [535, 163] on button "14" at bounding box center [533, 166] width 24 height 24
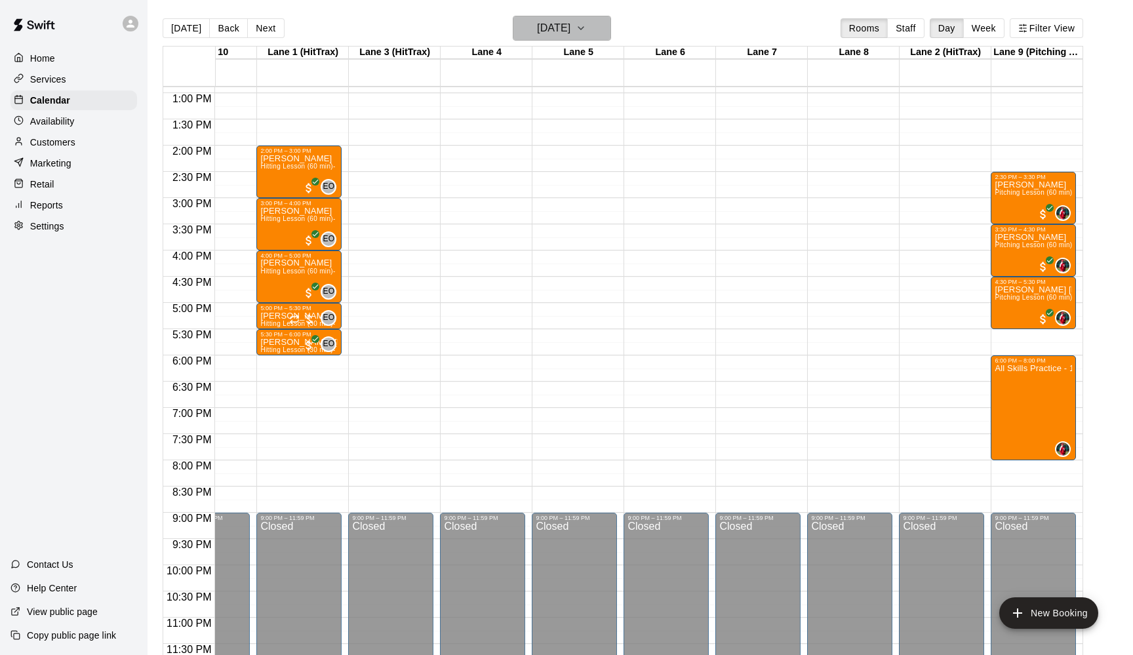
click at [586, 24] on icon "button" at bounding box center [581, 28] width 10 height 16
click at [532, 161] on button "14" at bounding box center [533, 166] width 24 height 24
click at [586, 26] on icon "button" at bounding box center [581, 28] width 10 height 16
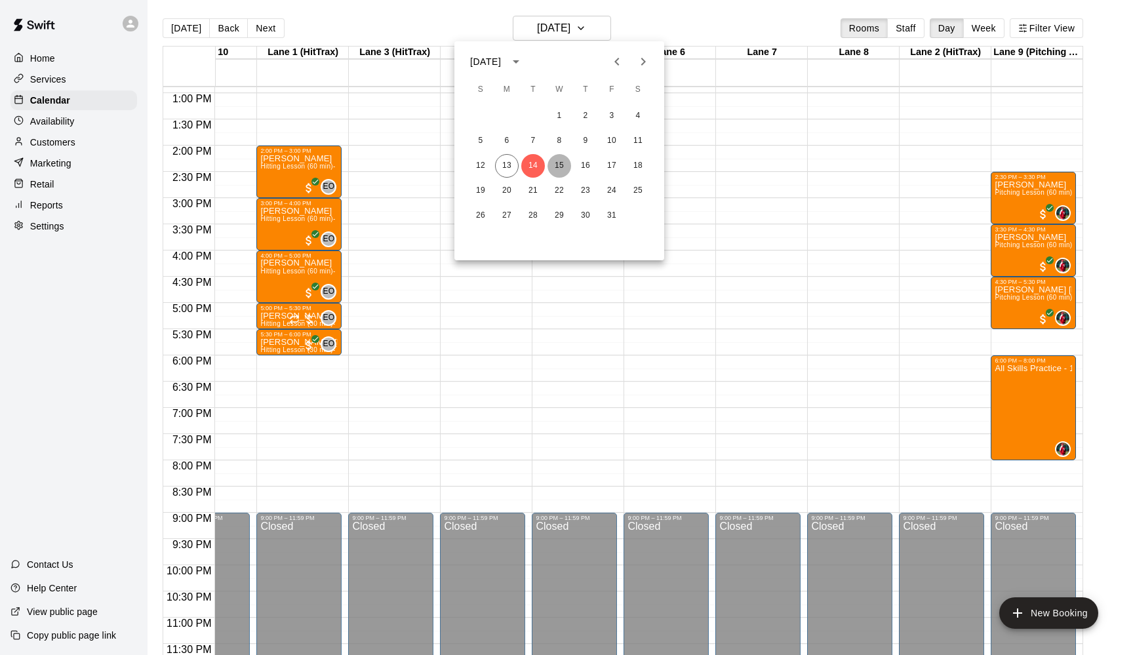
click at [559, 162] on button "15" at bounding box center [560, 166] width 24 height 24
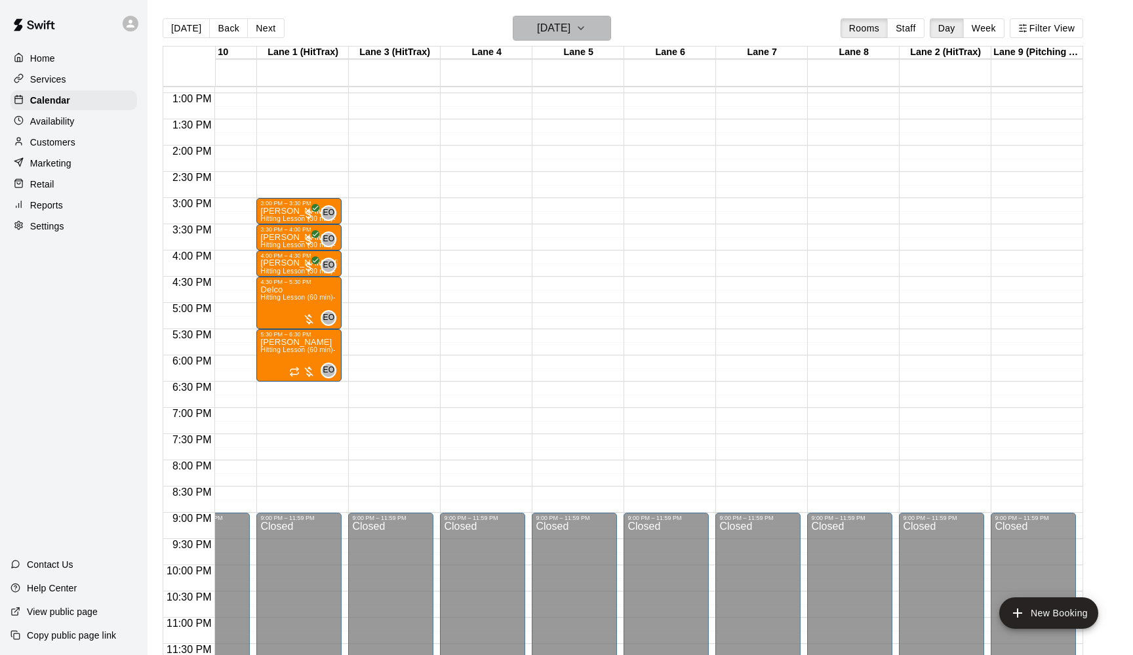
click at [586, 28] on icon "button" at bounding box center [581, 28] width 10 height 16
